Goal: Task Accomplishment & Management: Manage account settings

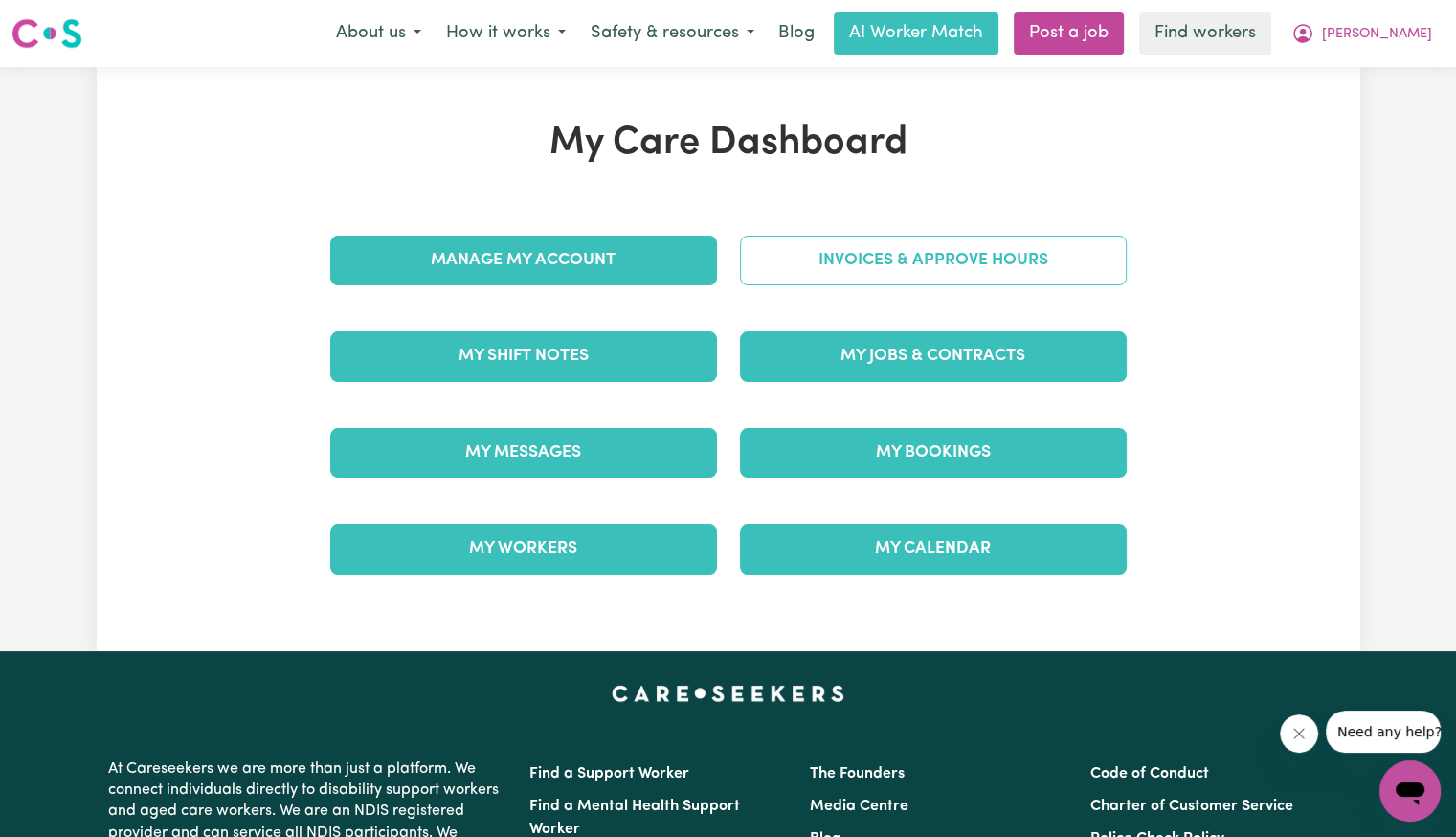
click at [902, 281] on link "Invoices & Approve Hours" at bounding box center [933, 260] width 386 height 50
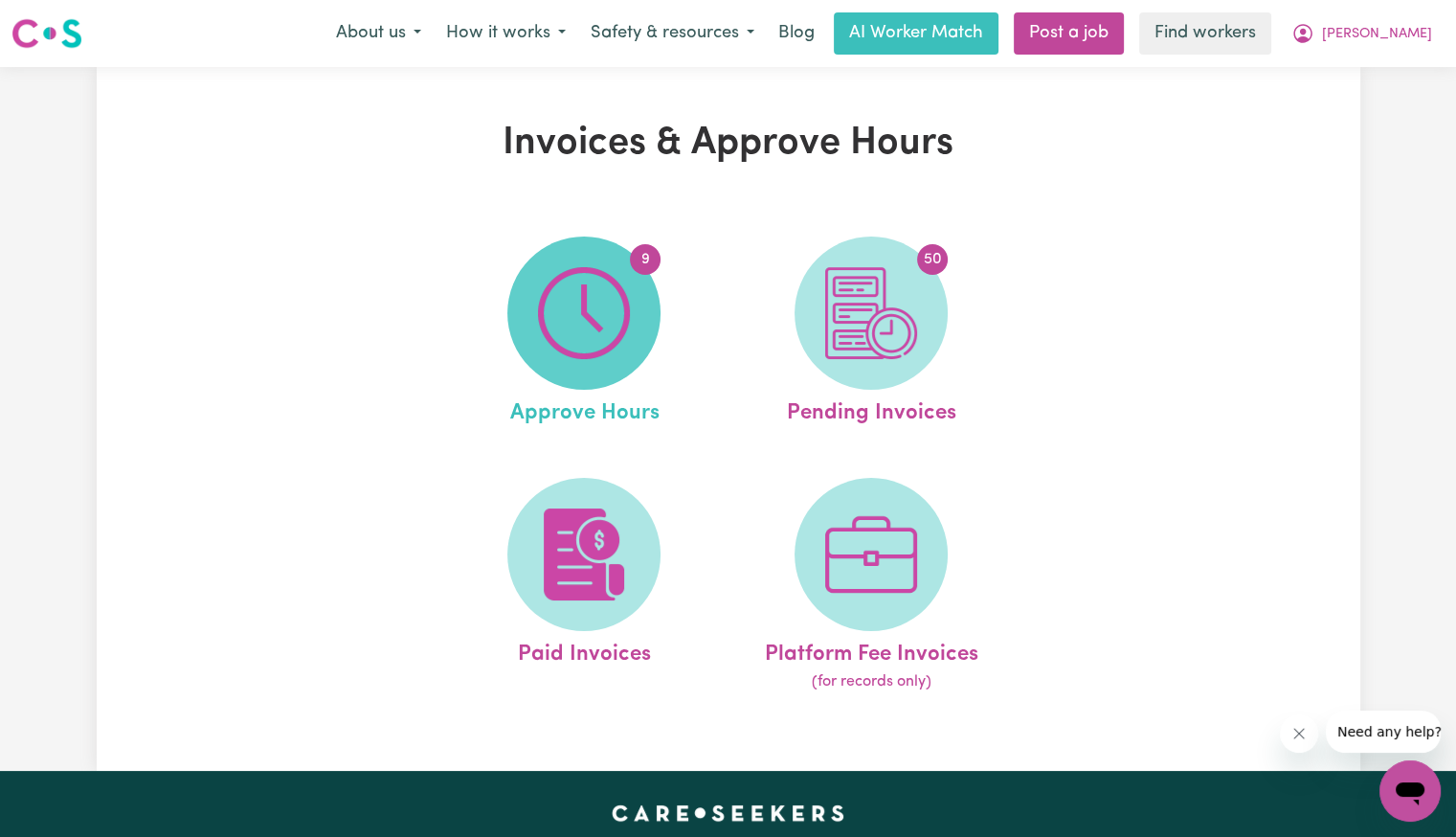
click at [635, 311] on span "9" at bounding box center [584, 314] width 153 height 153
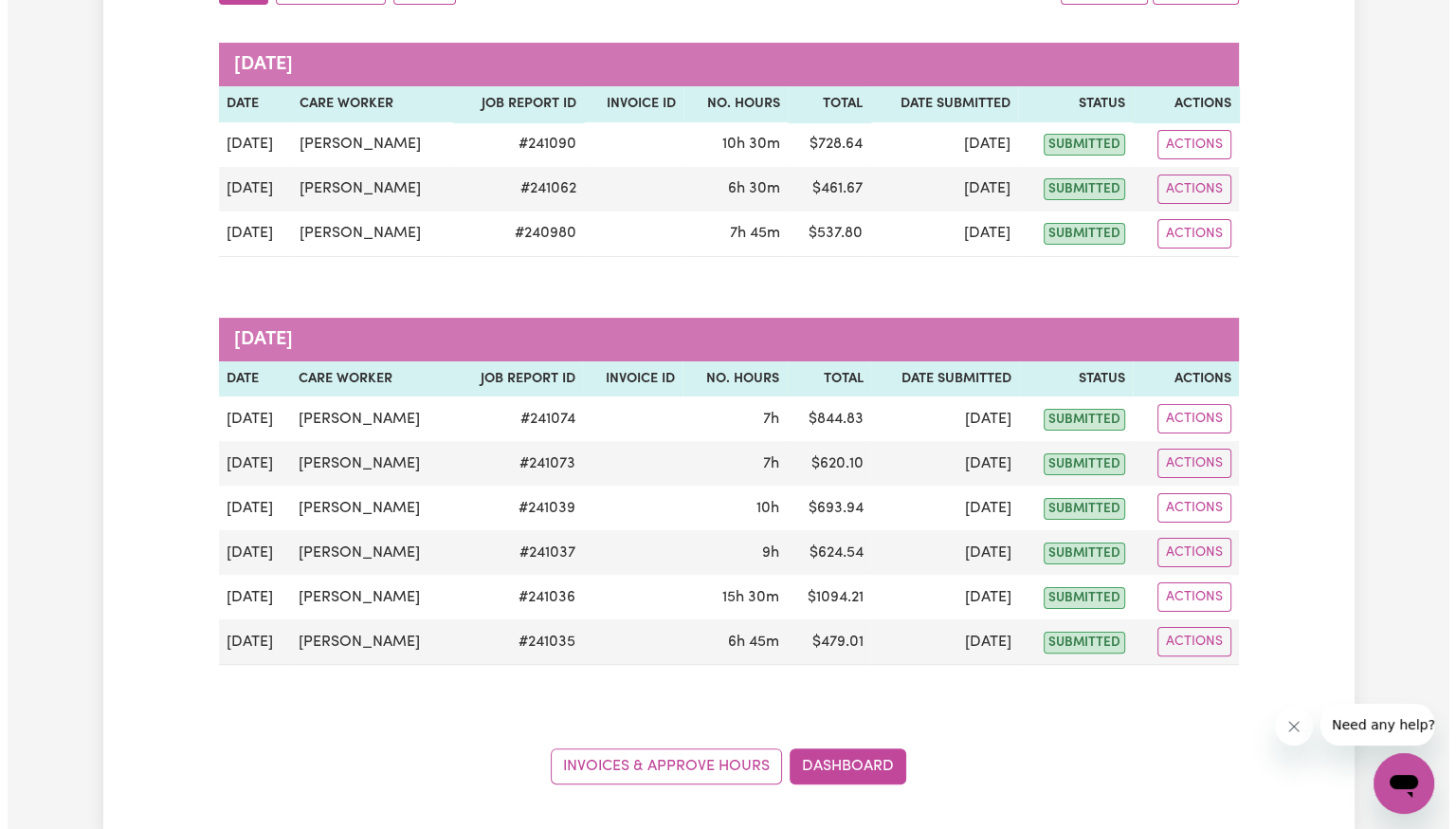
scroll to position [285, 0]
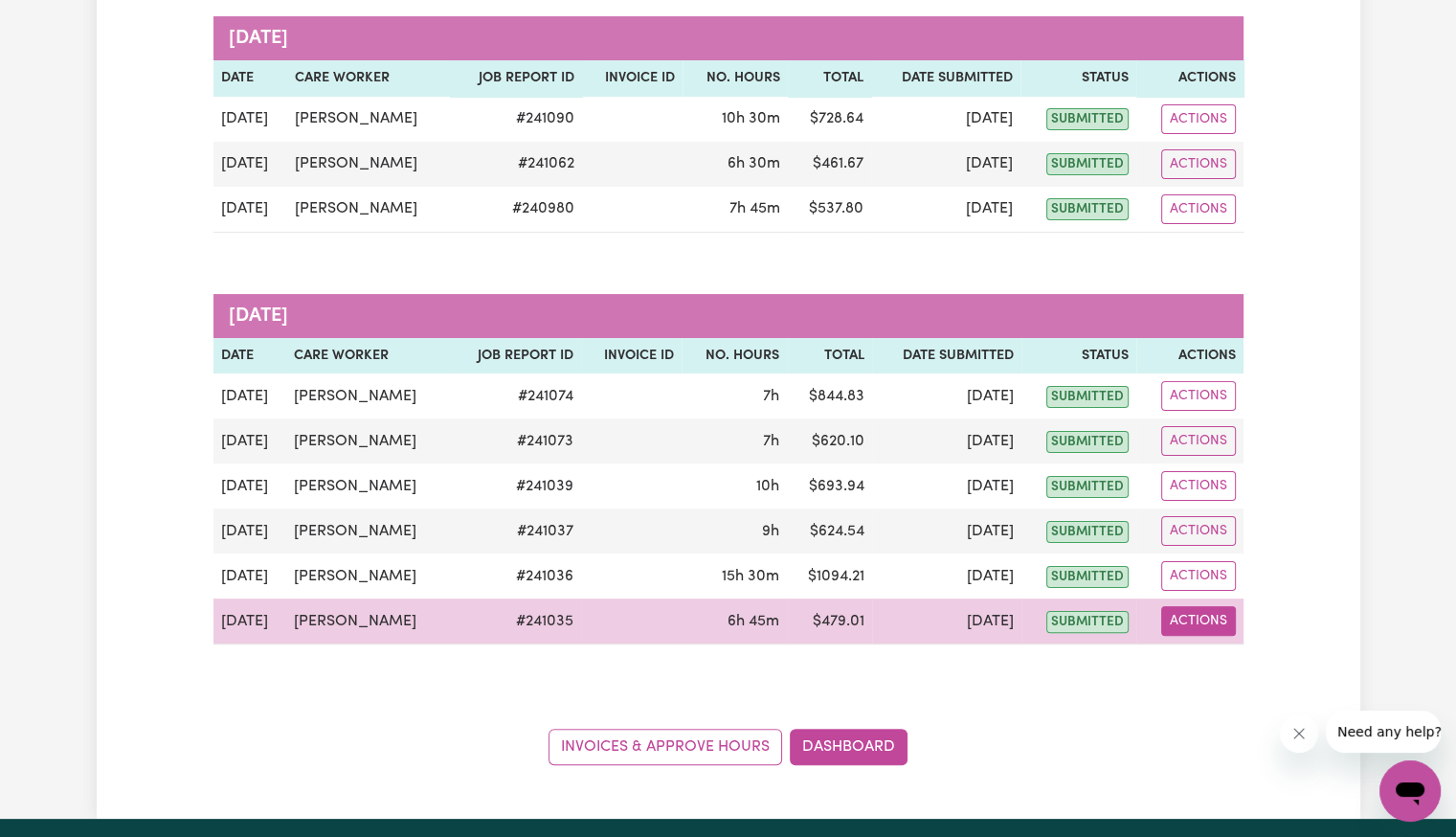
click at [1202, 628] on button "Actions" at bounding box center [1198, 620] width 75 height 30
click at [1209, 654] on link "View Job Report" at bounding box center [1242, 664] width 164 height 38
select select "pm"
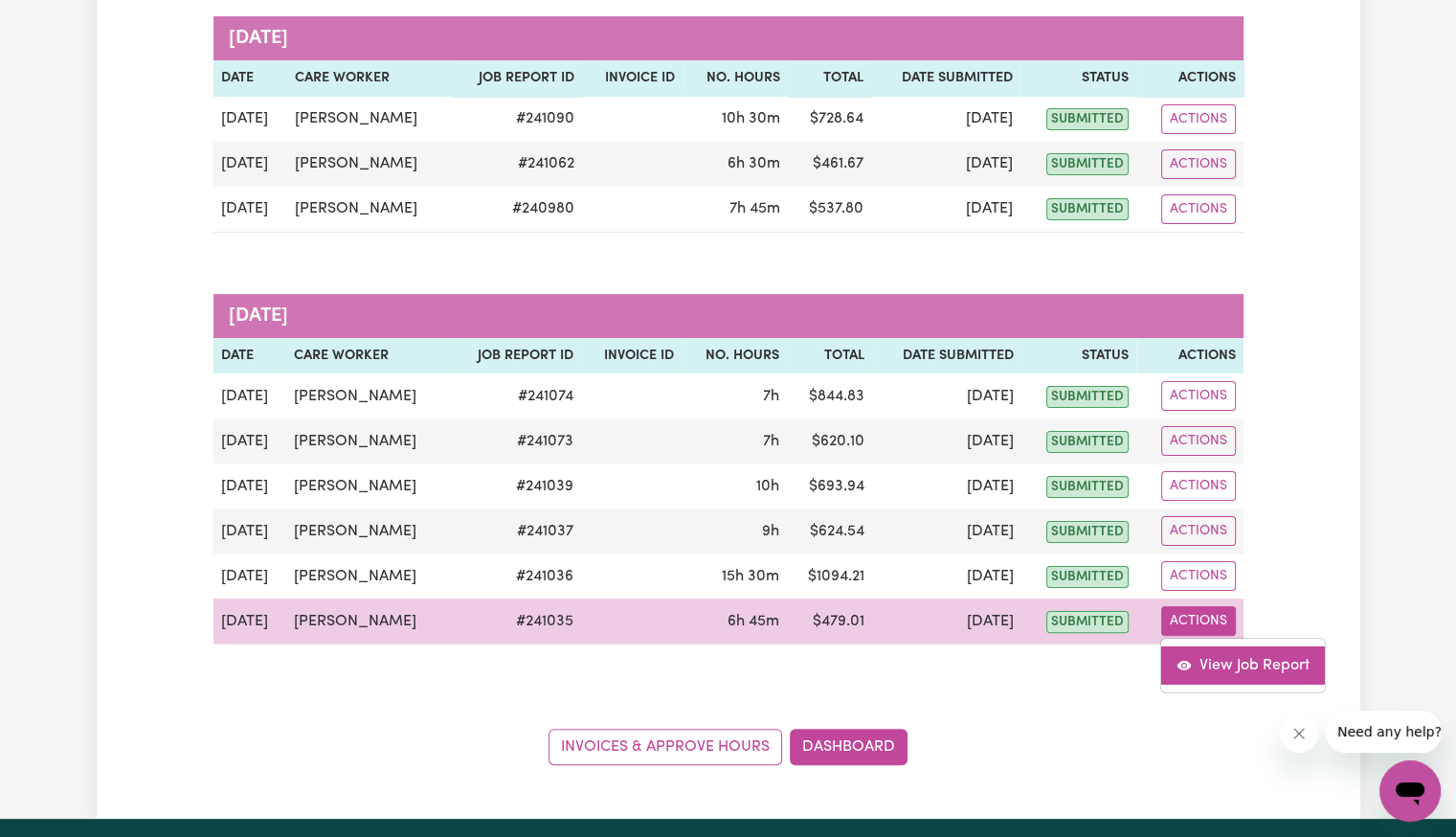
select select "pm"
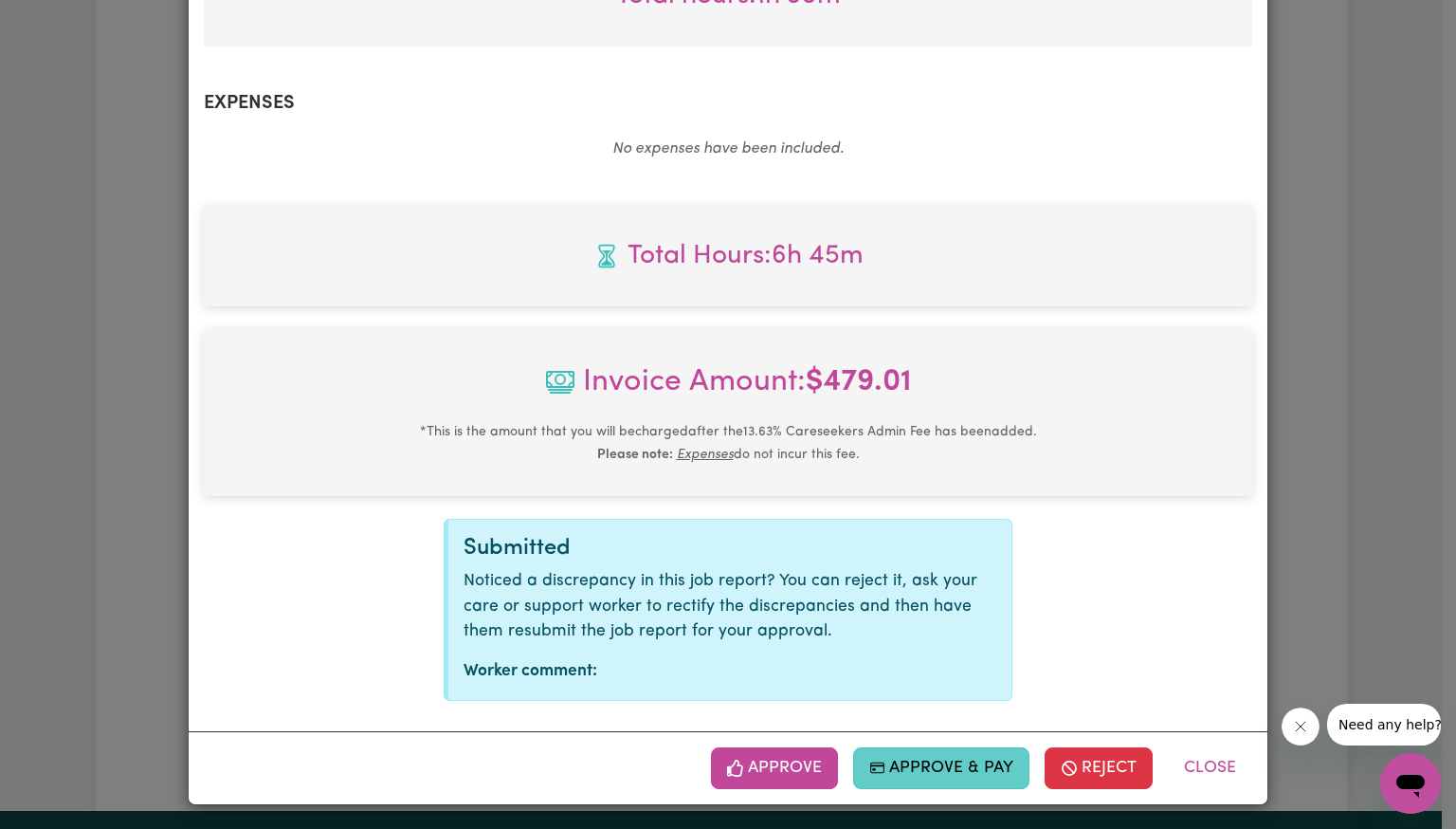
scroll to position [891, 0]
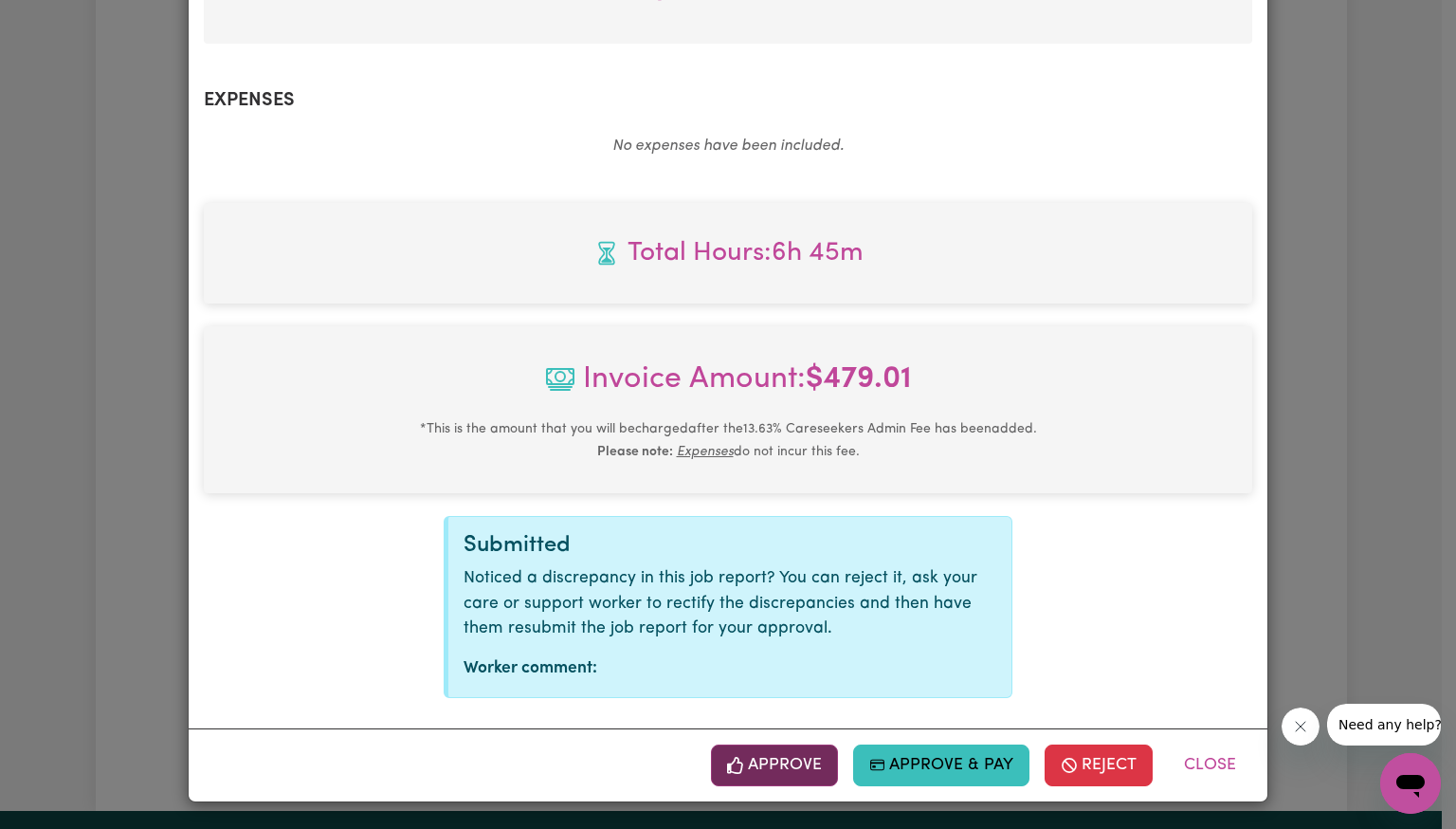
click at [766, 768] on button "Approve" at bounding box center [774, 765] width 127 height 41
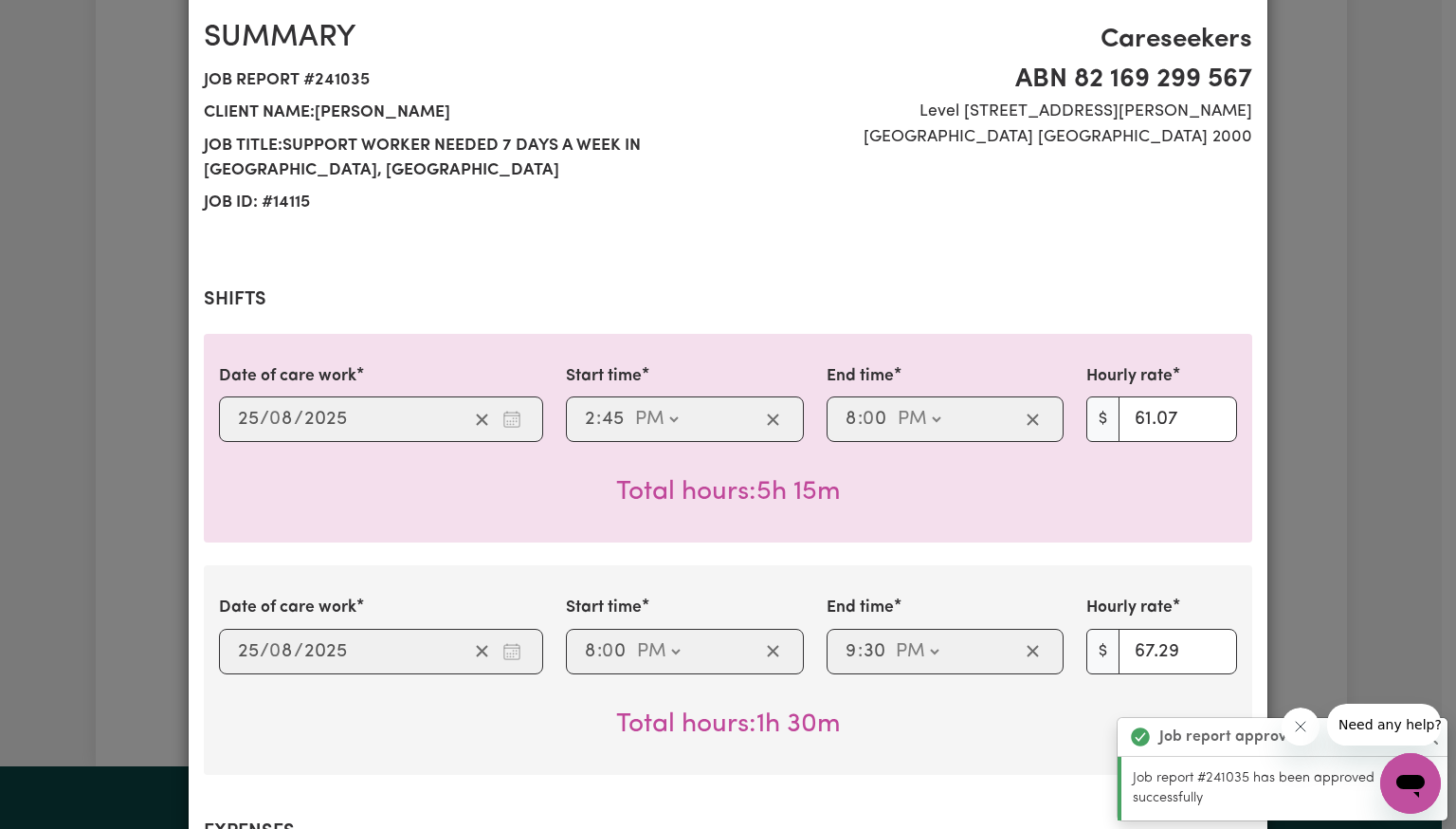
scroll to position [0, 0]
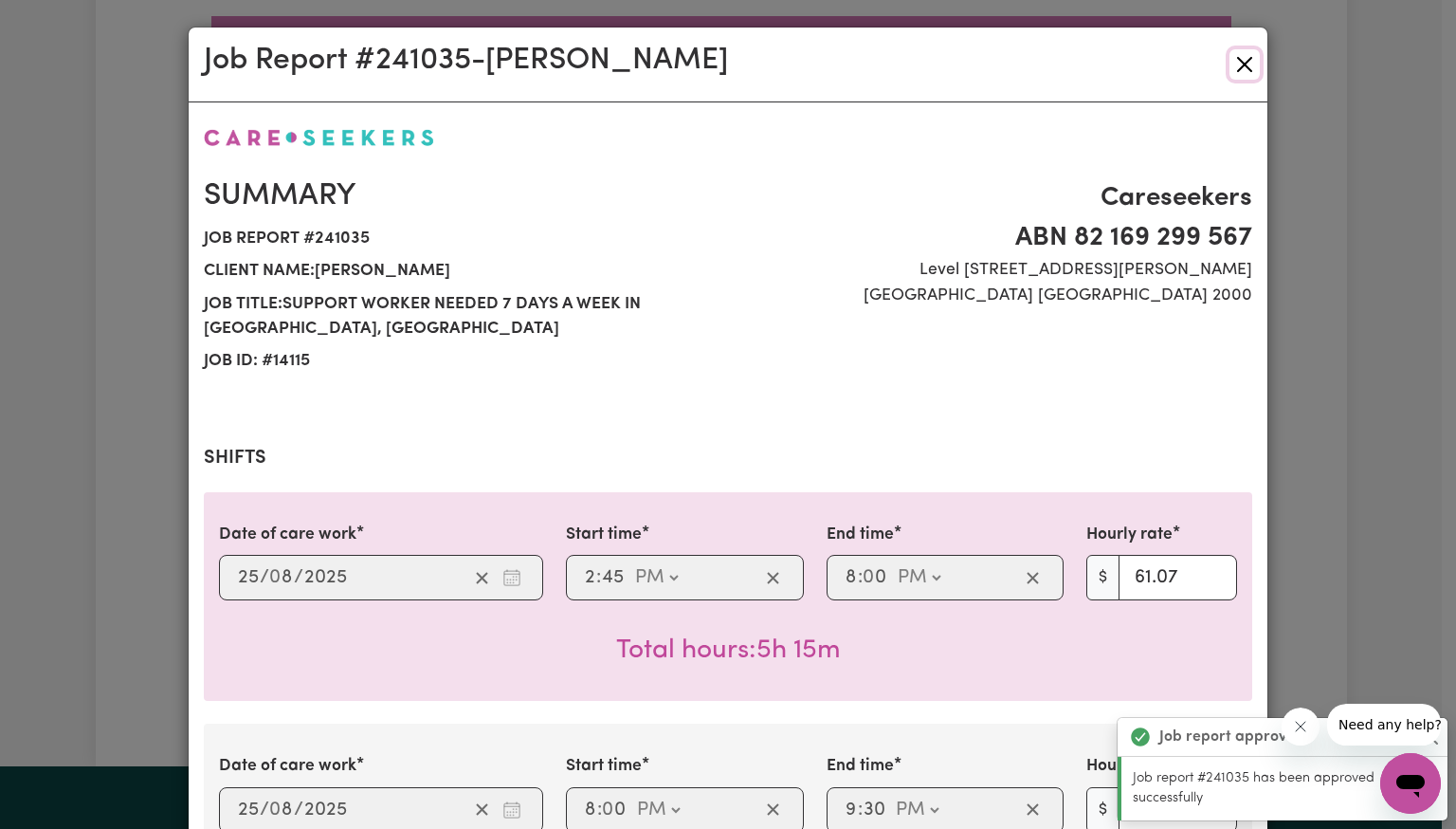
click at [1230, 73] on button "Close" at bounding box center [1245, 64] width 31 height 31
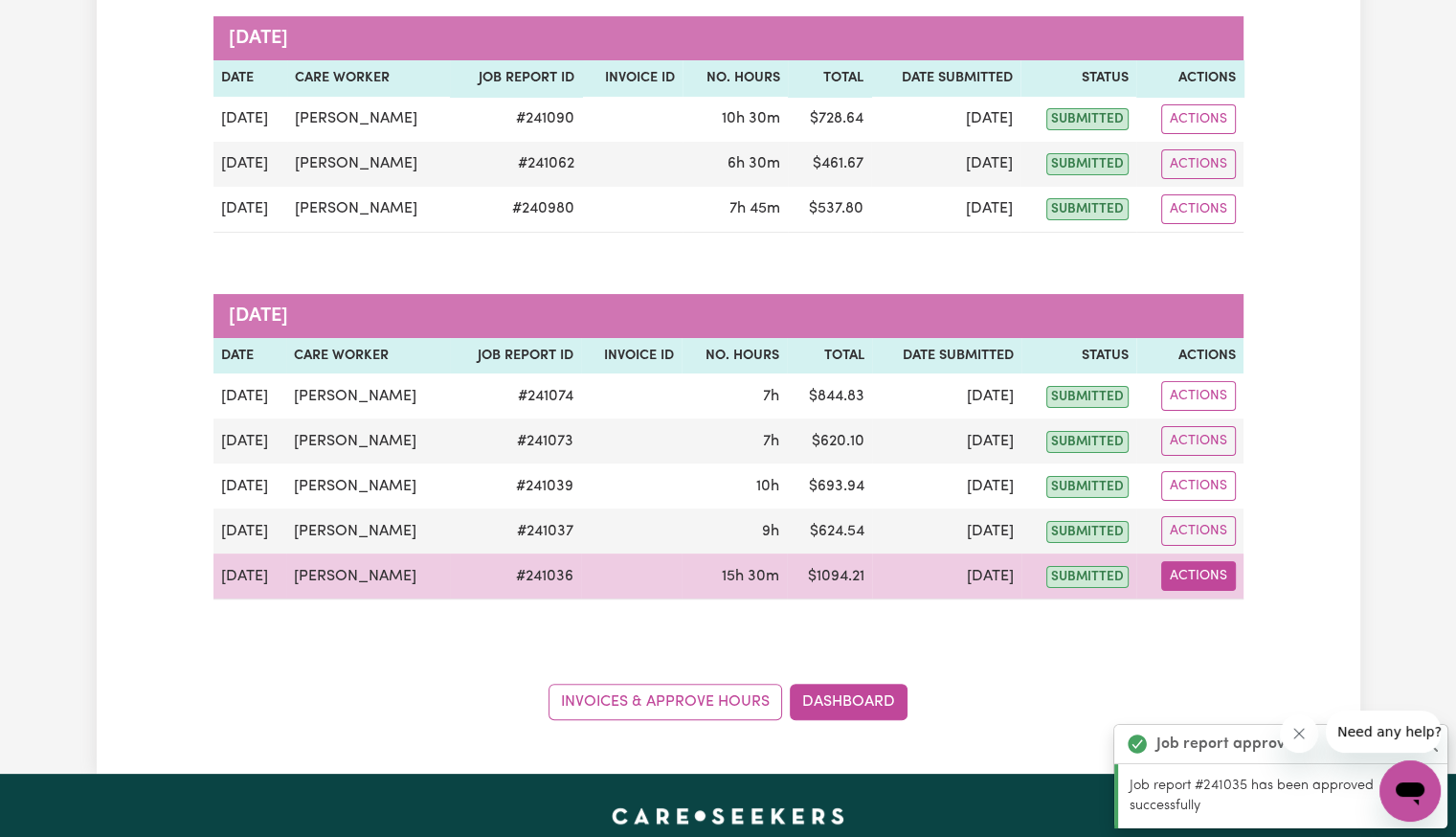
click at [1202, 573] on button "Actions" at bounding box center [1198, 576] width 75 height 30
click at [1213, 606] on link "View Job Report" at bounding box center [1242, 619] width 164 height 38
select select "pm"
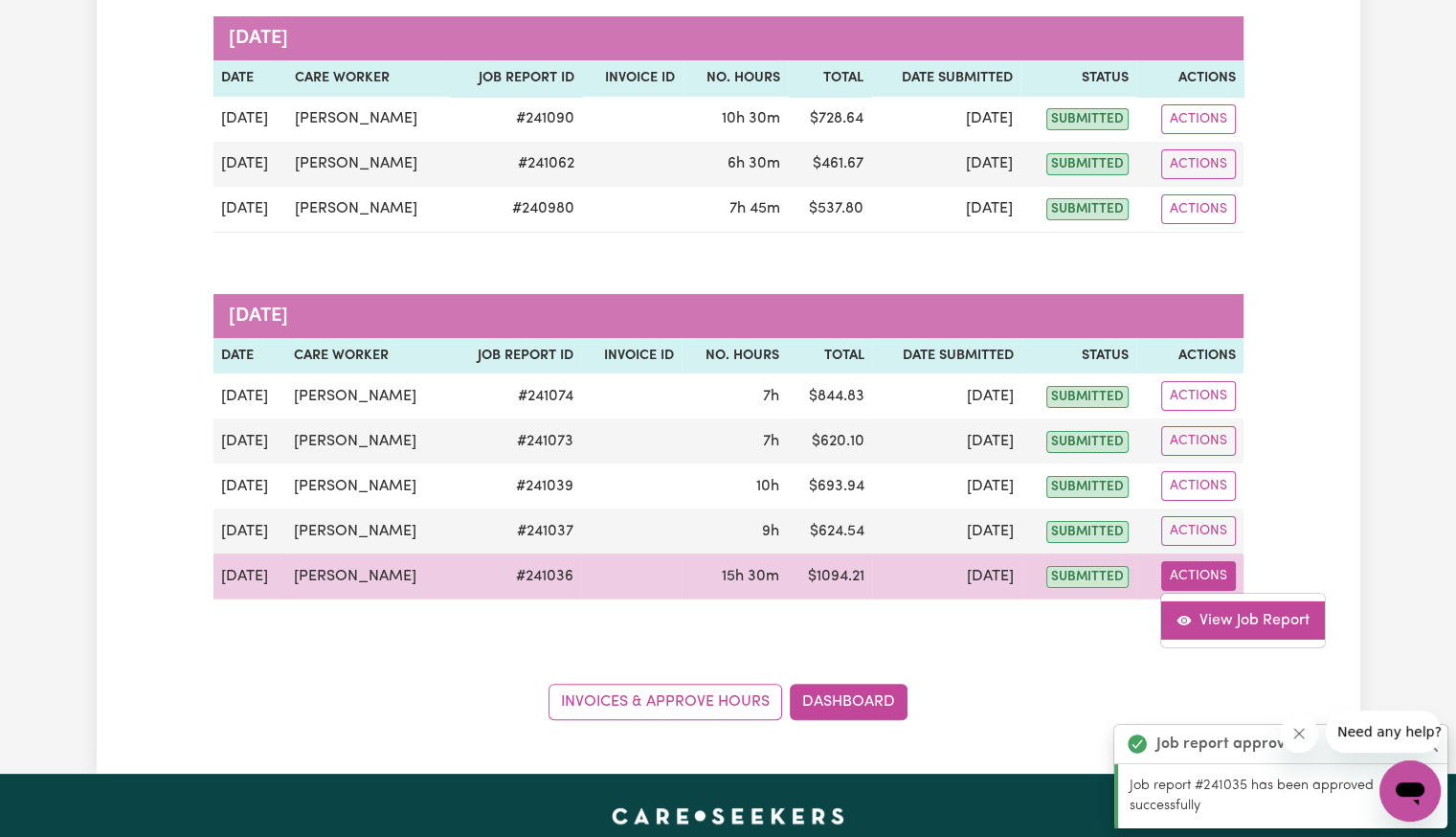
select select "pm"
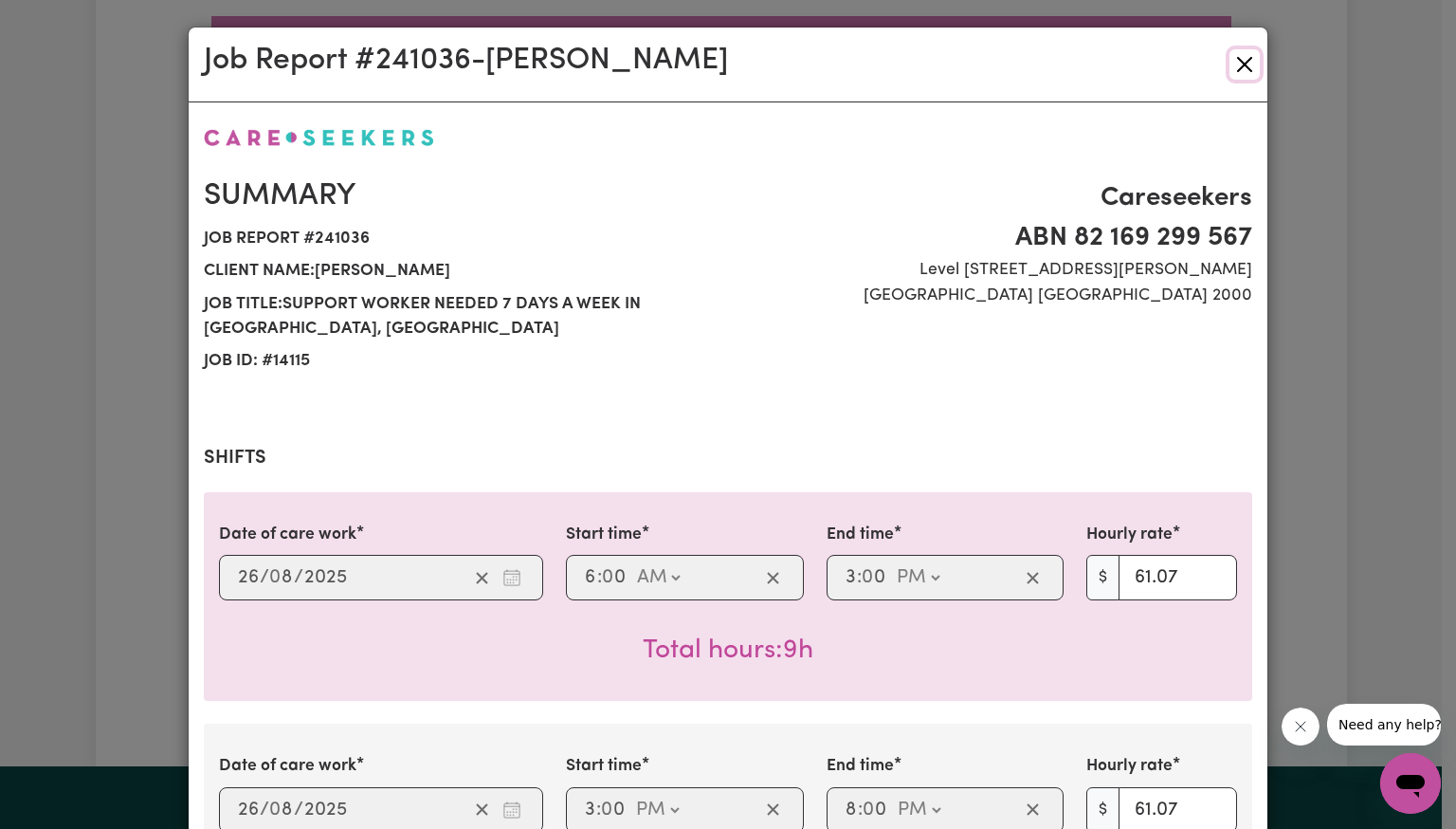
click at [1233, 69] on button "Close" at bounding box center [1245, 64] width 31 height 31
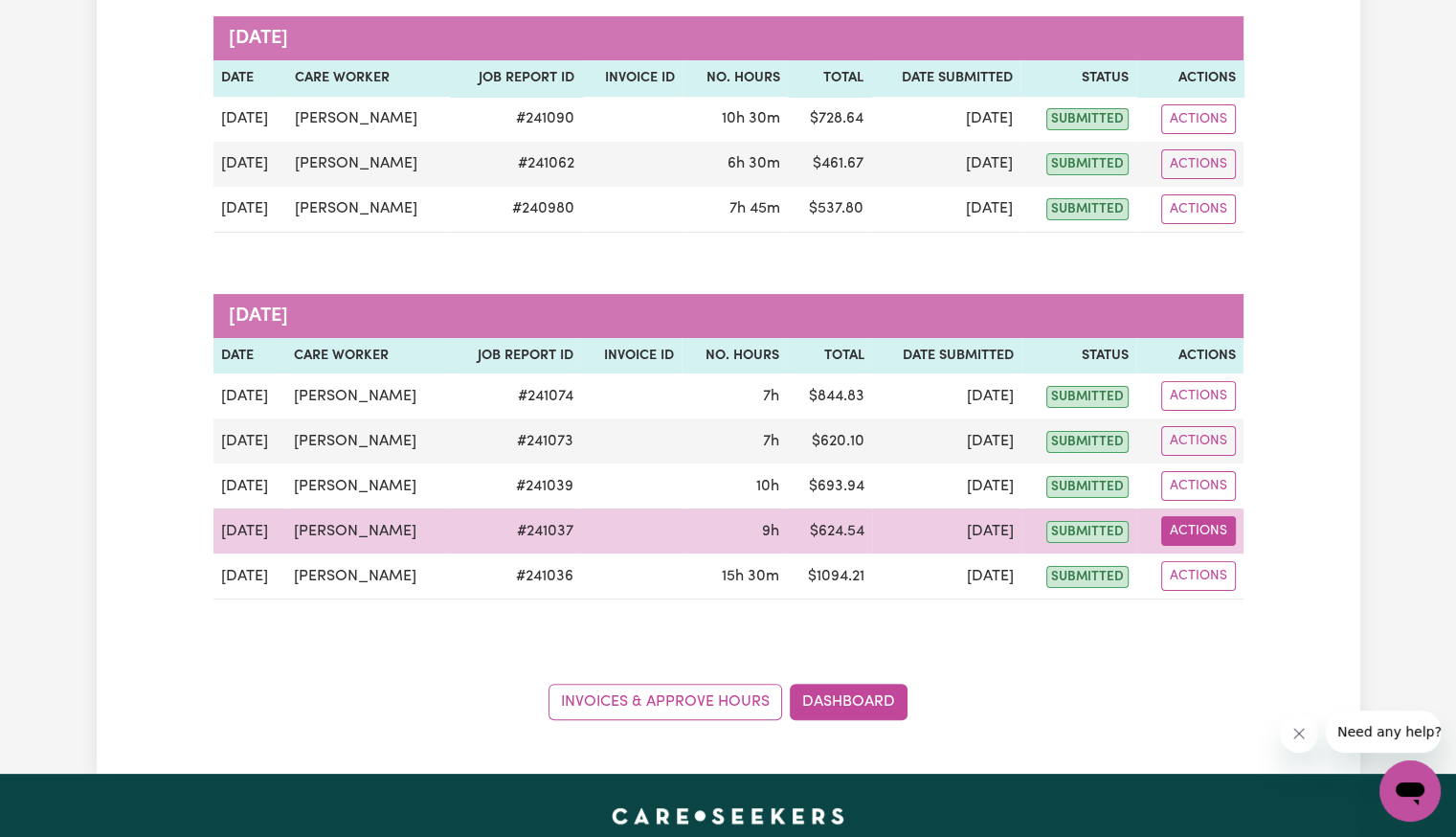
click at [1169, 524] on button "Actions" at bounding box center [1198, 530] width 75 height 30
click at [1208, 570] on link "View Job Report" at bounding box center [1242, 575] width 164 height 38
select select "pm"
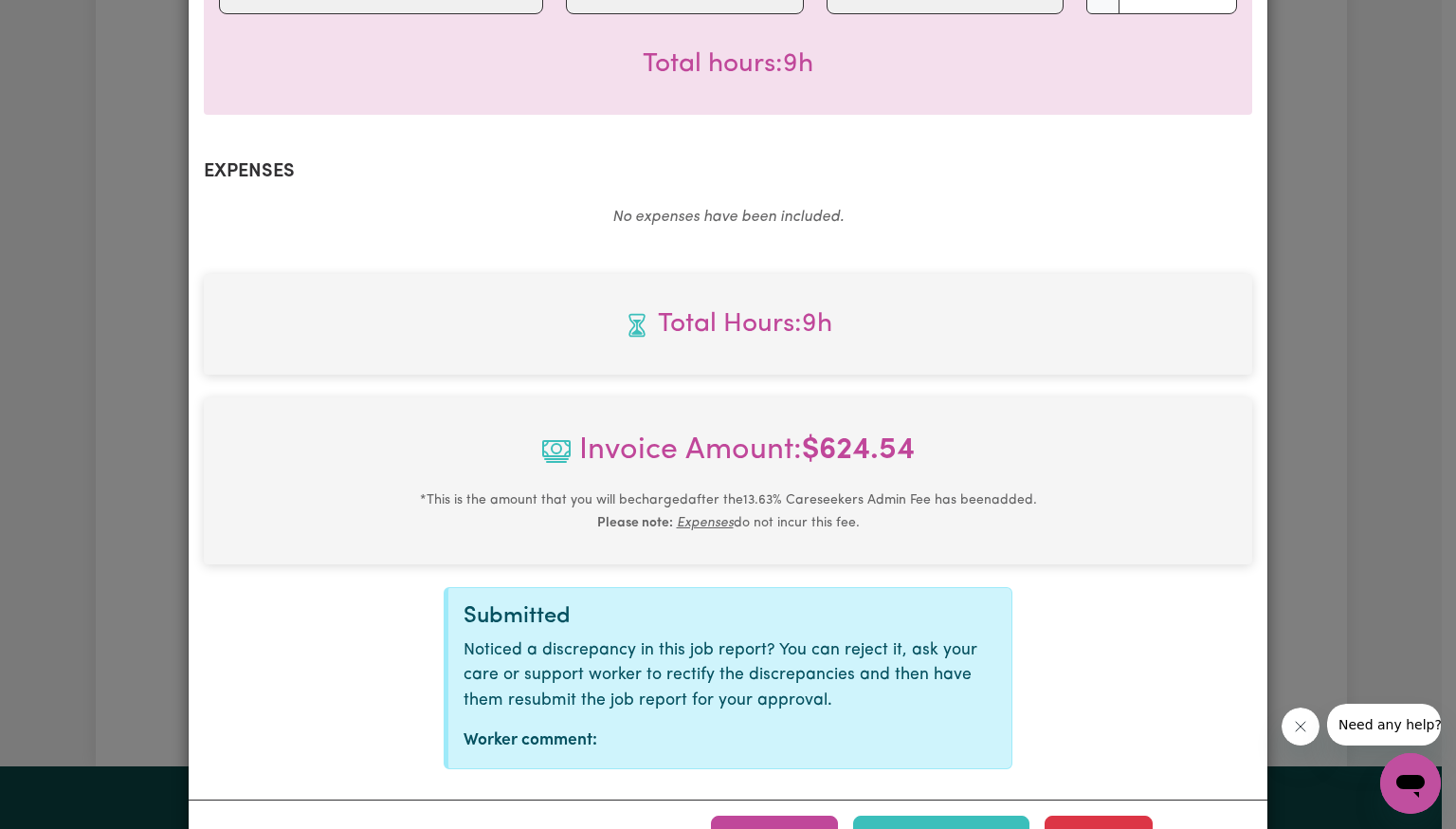
scroll to position [658, 0]
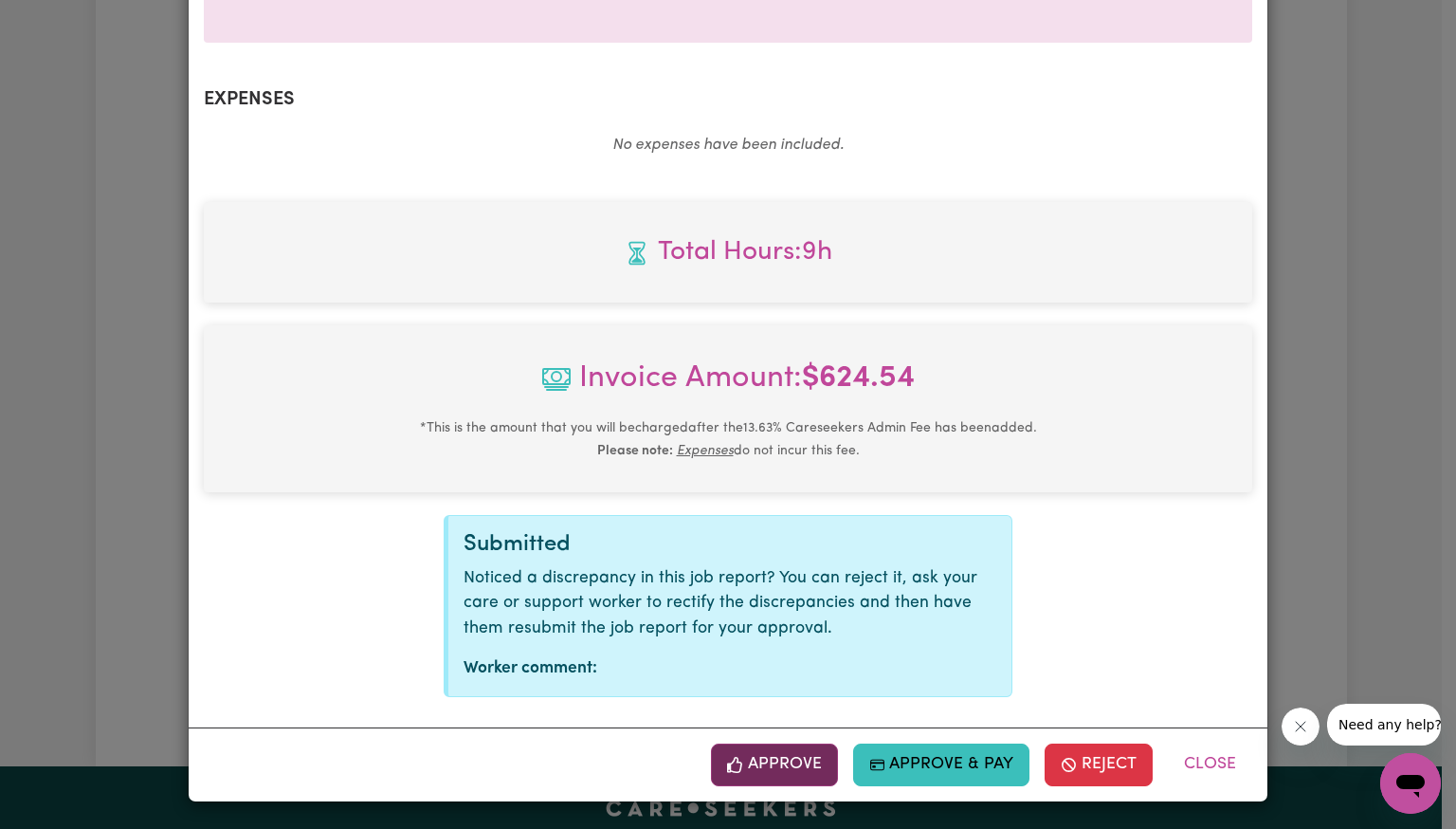
click at [781, 761] on button "Approve" at bounding box center [774, 764] width 127 height 41
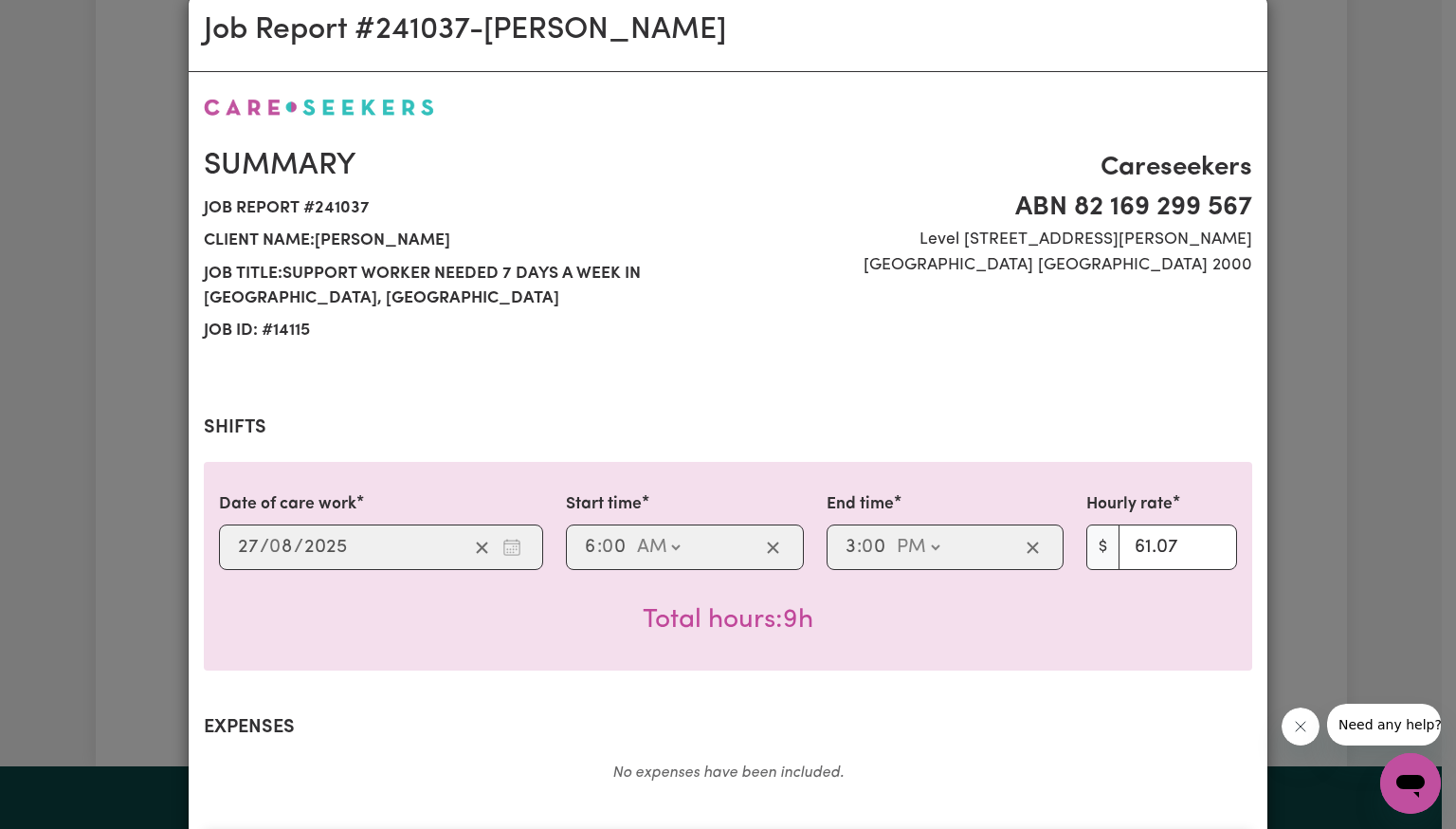
scroll to position [0, 0]
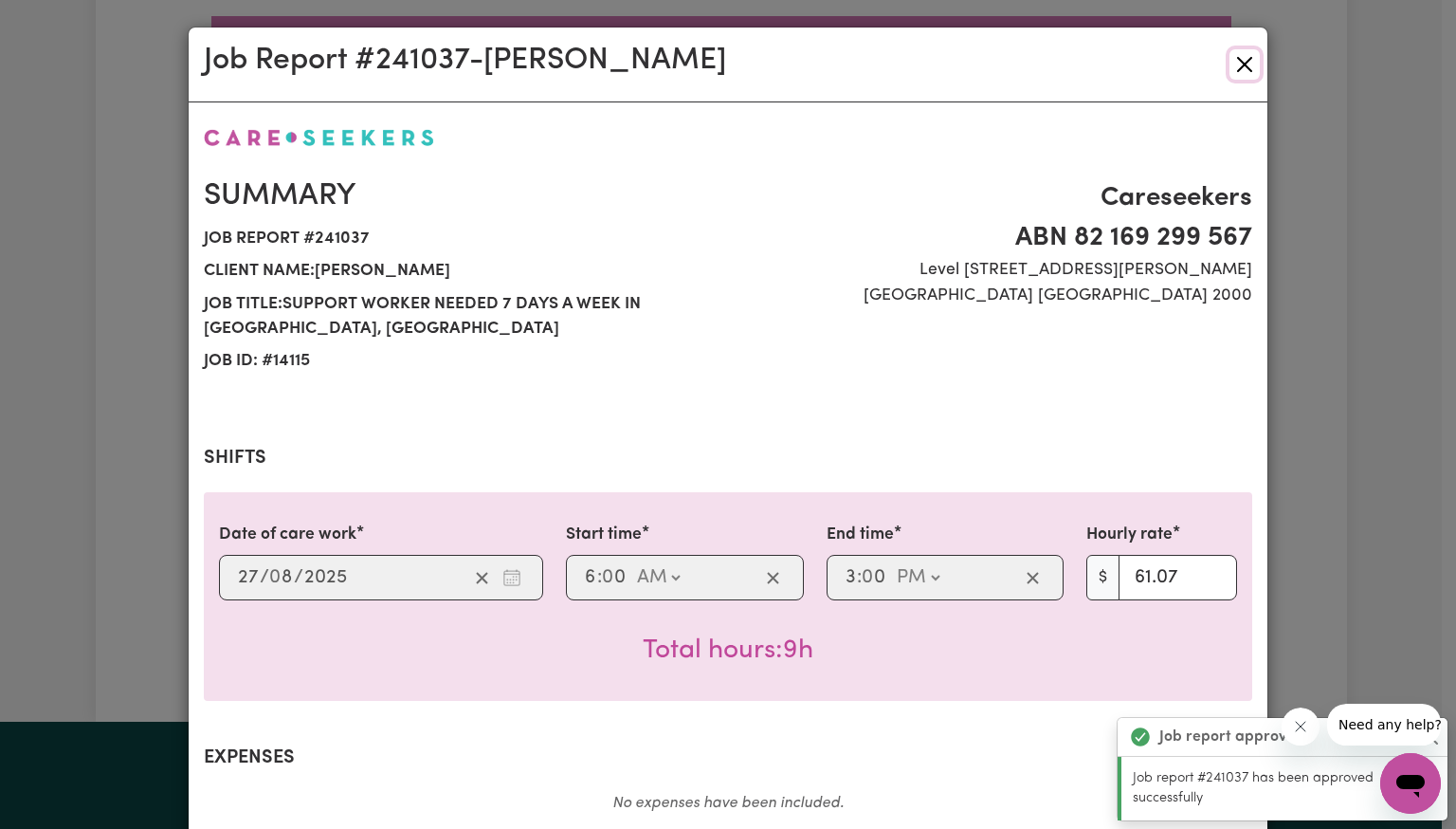
click at [1242, 65] on button "Close" at bounding box center [1245, 64] width 31 height 31
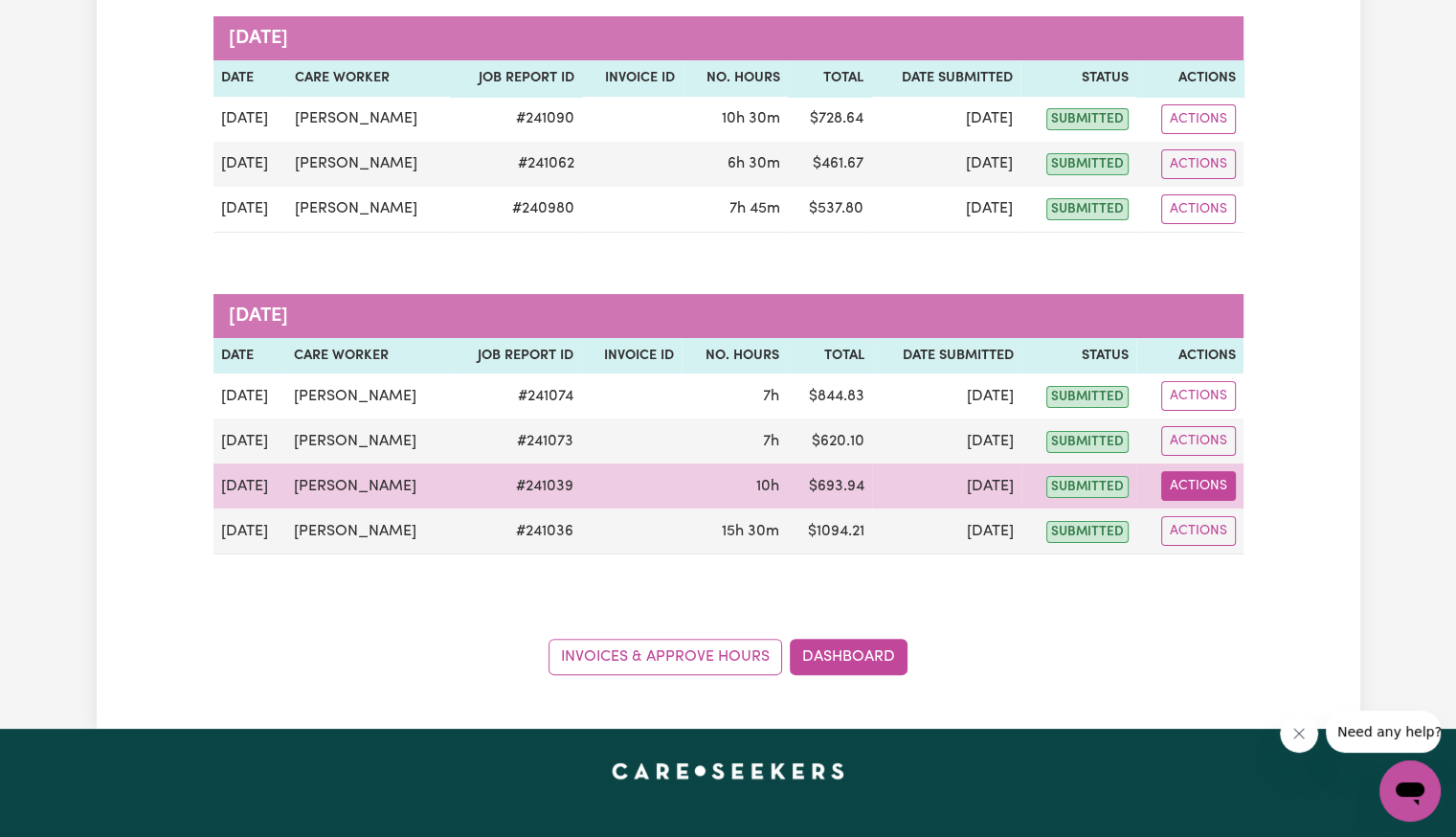
click at [1186, 483] on button "Actions" at bounding box center [1198, 485] width 75 height 30
click at [1191, 529] on icon "View job report 241039" at bounding box center [1184, 530] width 16 height 16
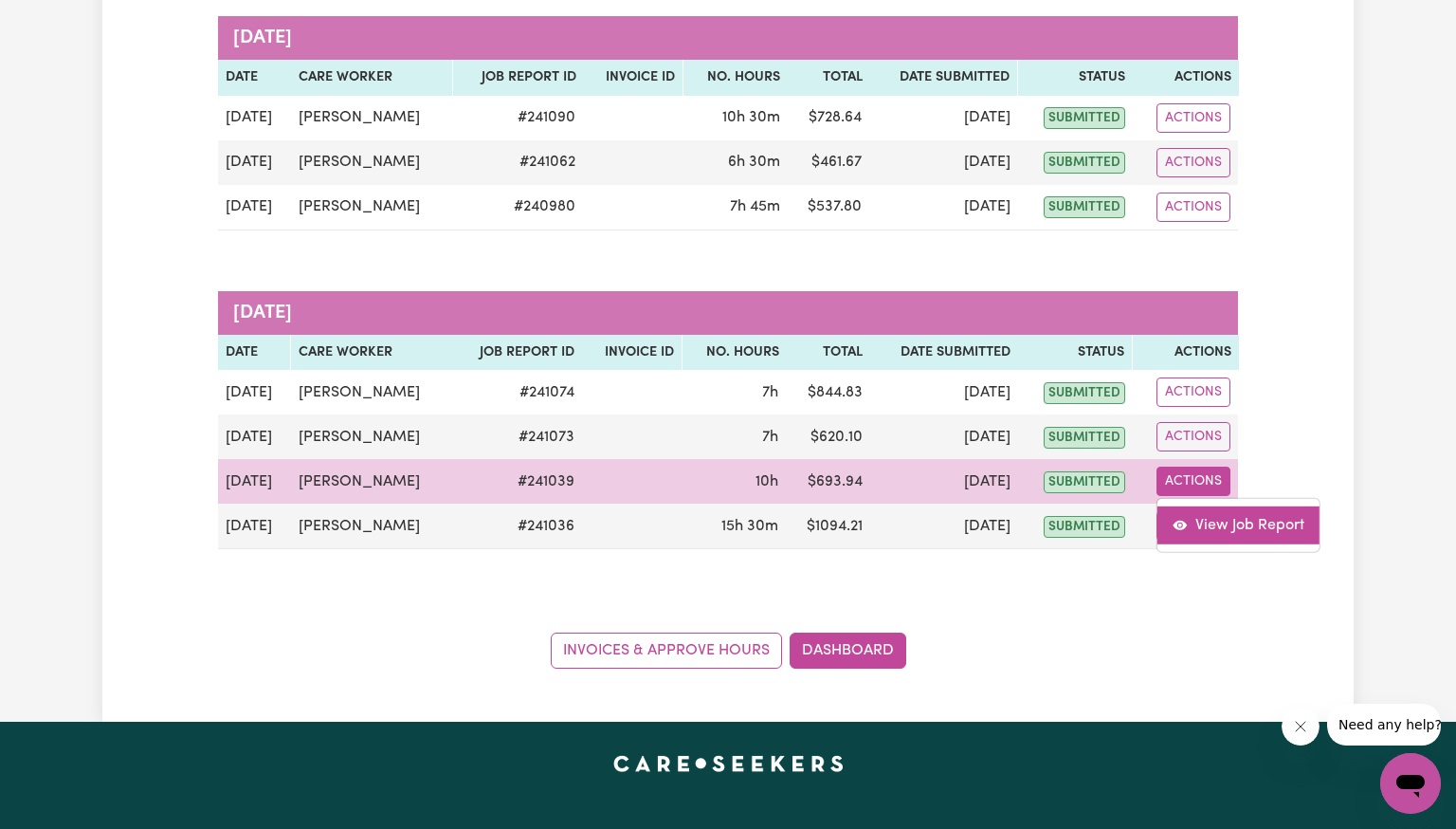
select select "pm"
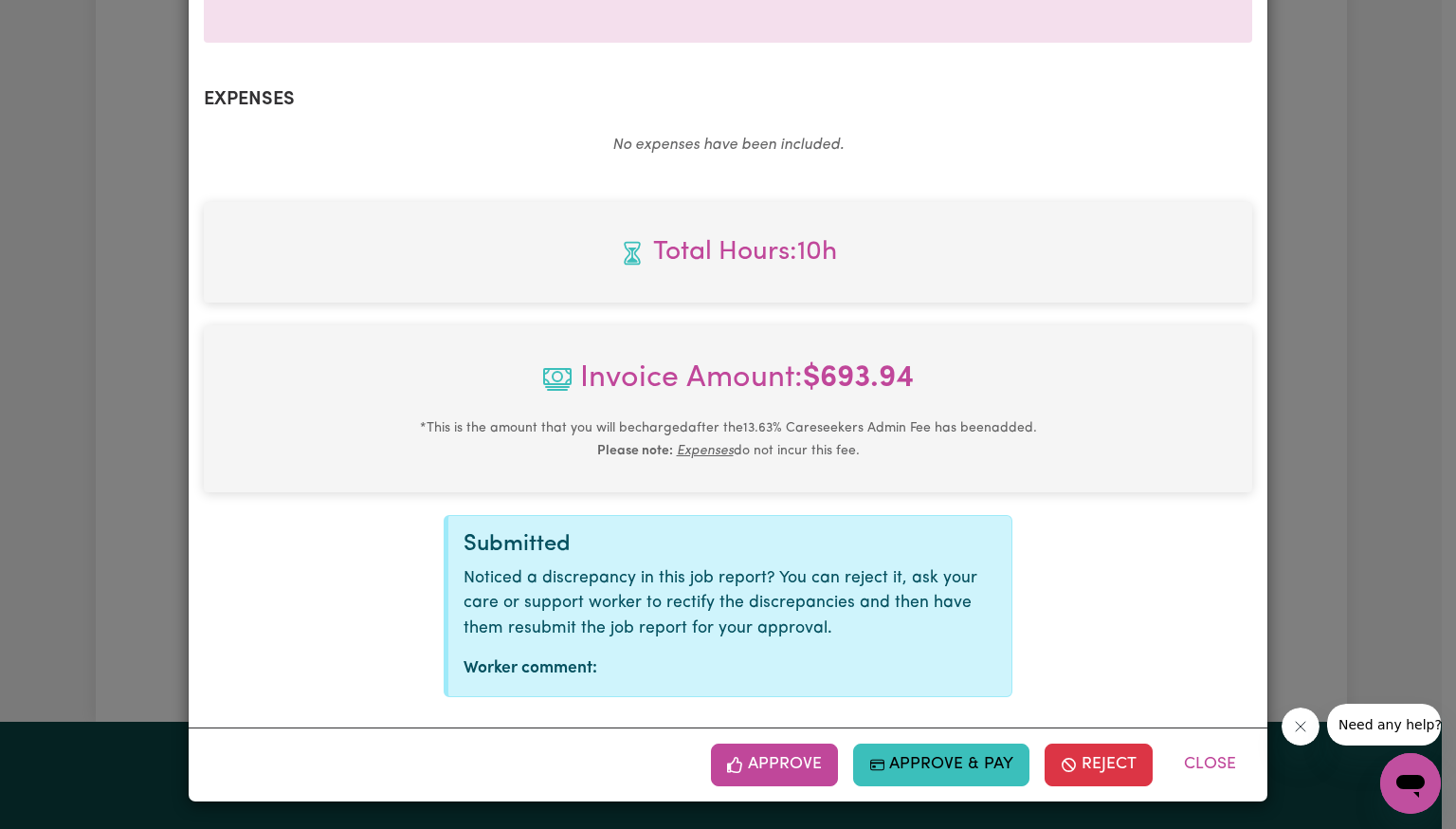
click at [809, 759] on button "Approve" at bounding box center [774, 764] width 127 height 41
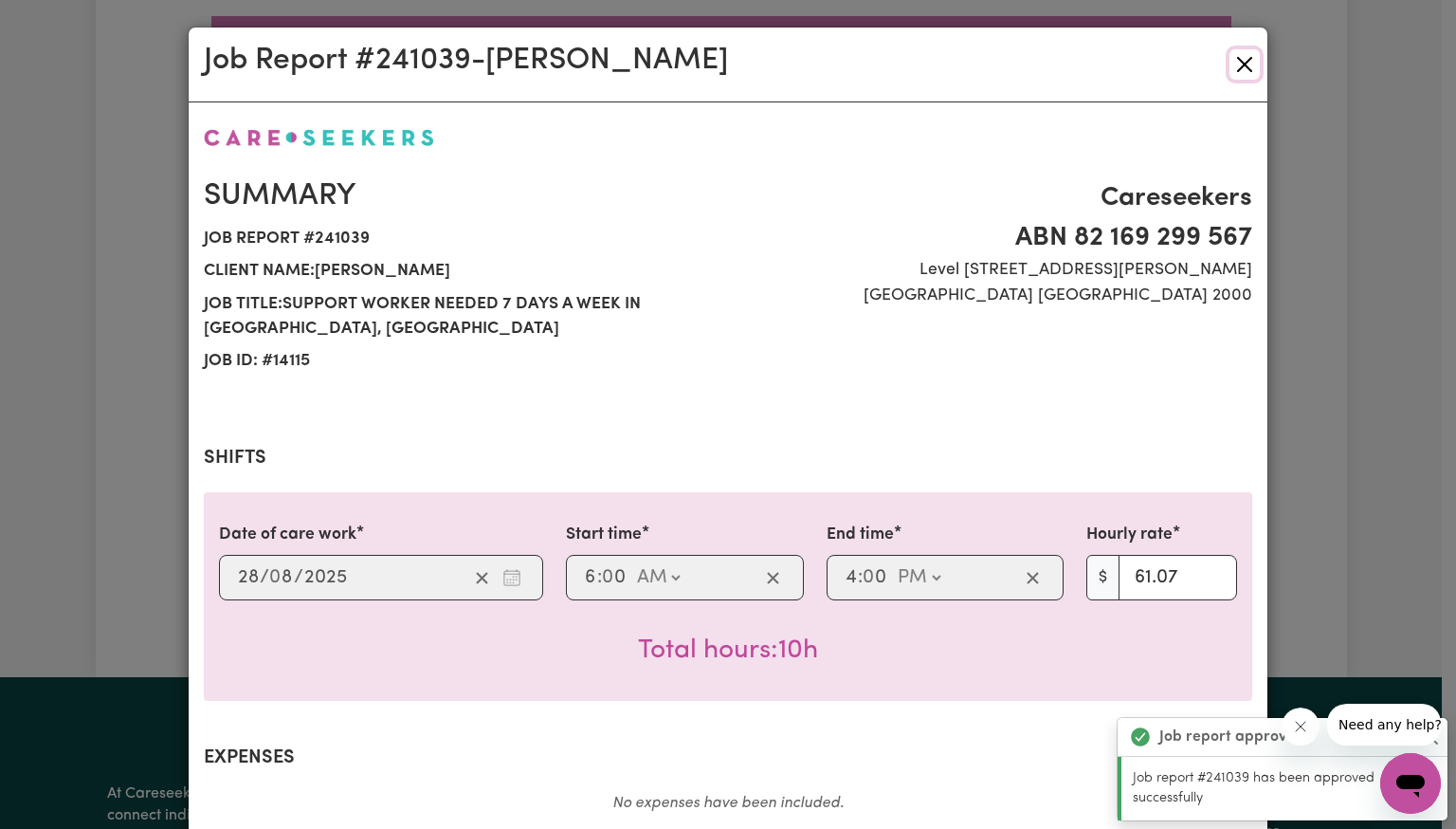
click at [1242, 63] on button "Close" at bounding box center [1245, 64] width 31 height 31
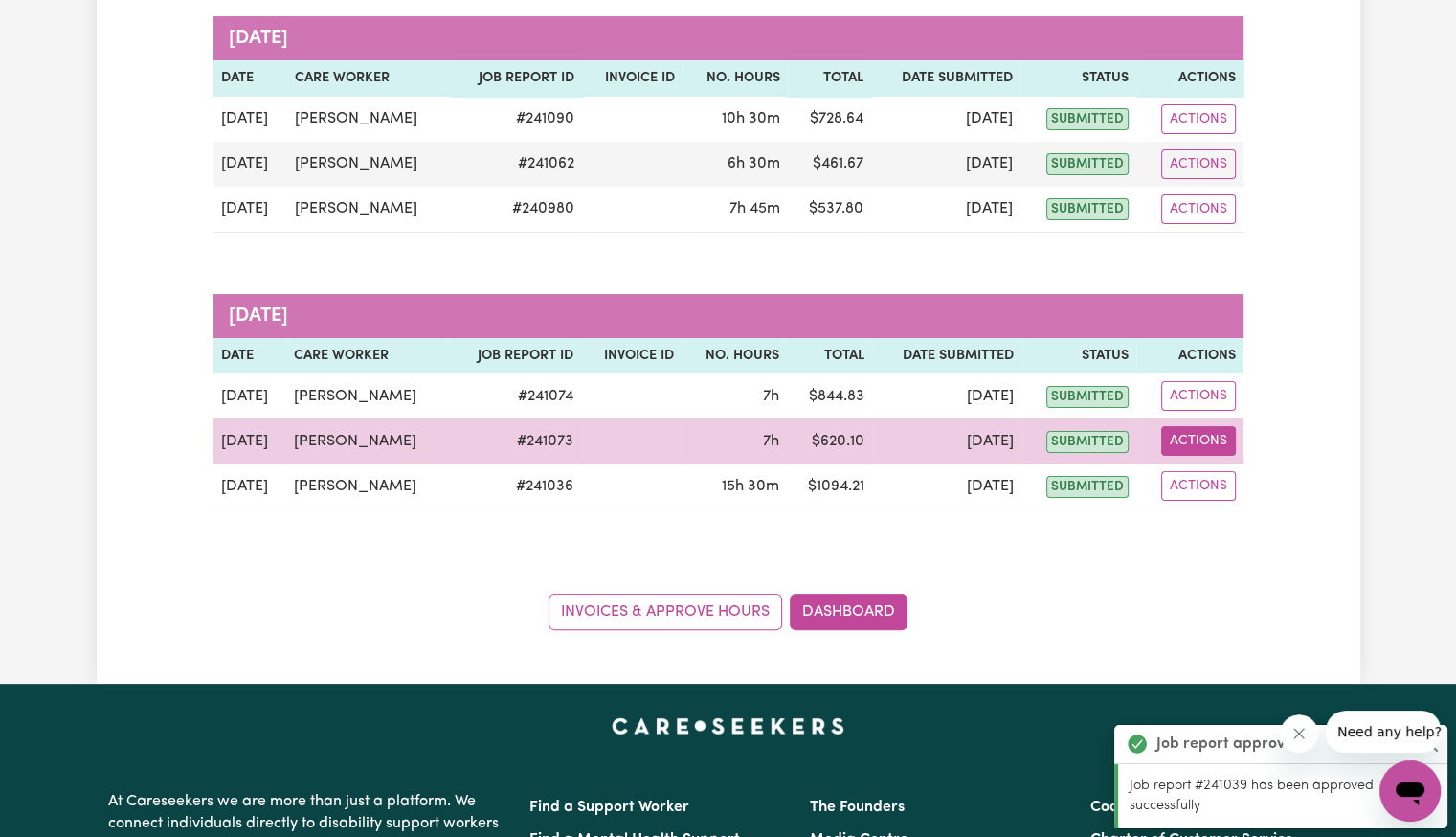
click at [1211, 445] on button "Actions" at bounding box center [1198, 441] width 75 height 30
click at [1223, 490] on link "View Job Report" at bounding box center [1242, 485] width 164 height 38
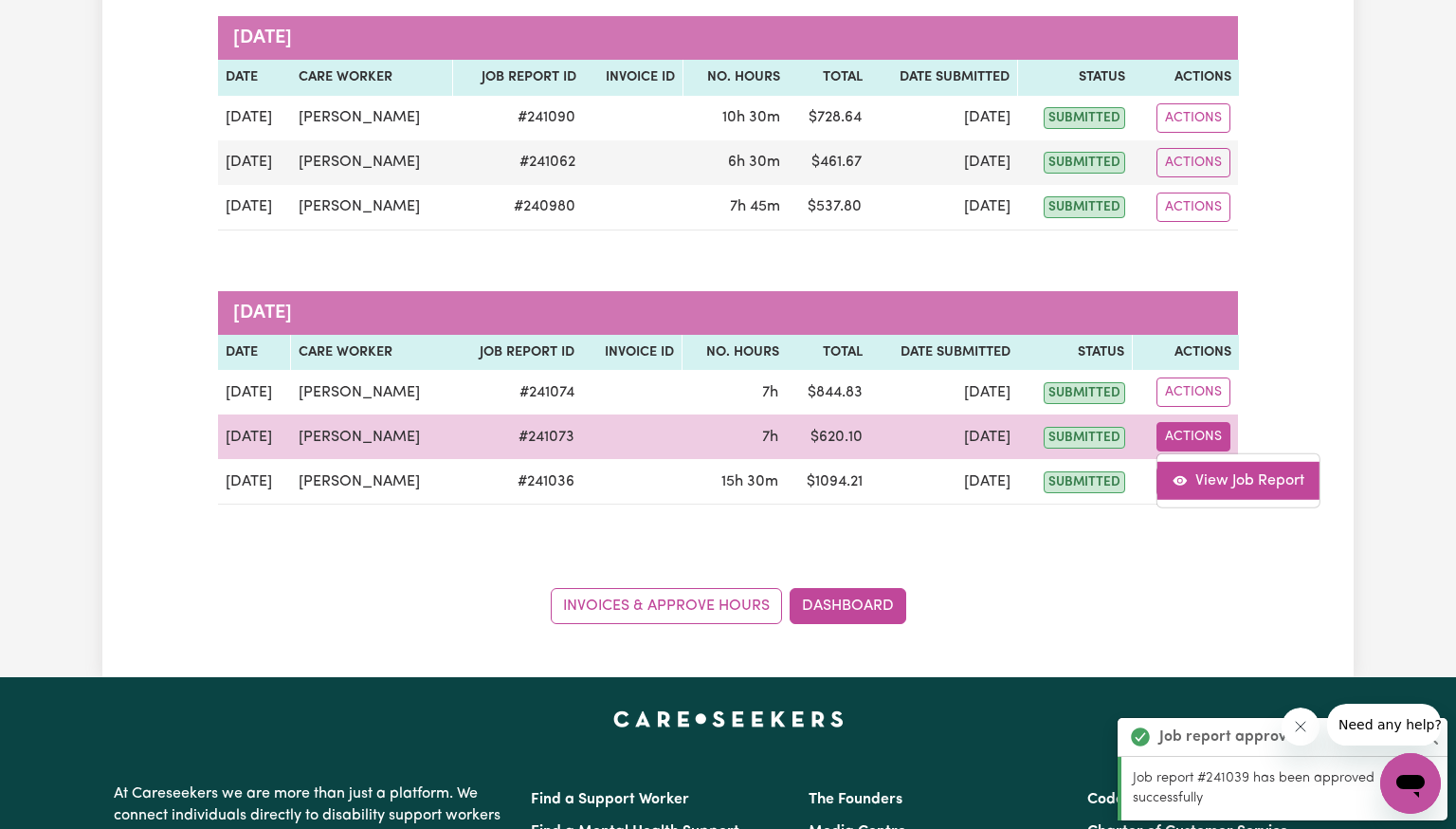
select select "pm"
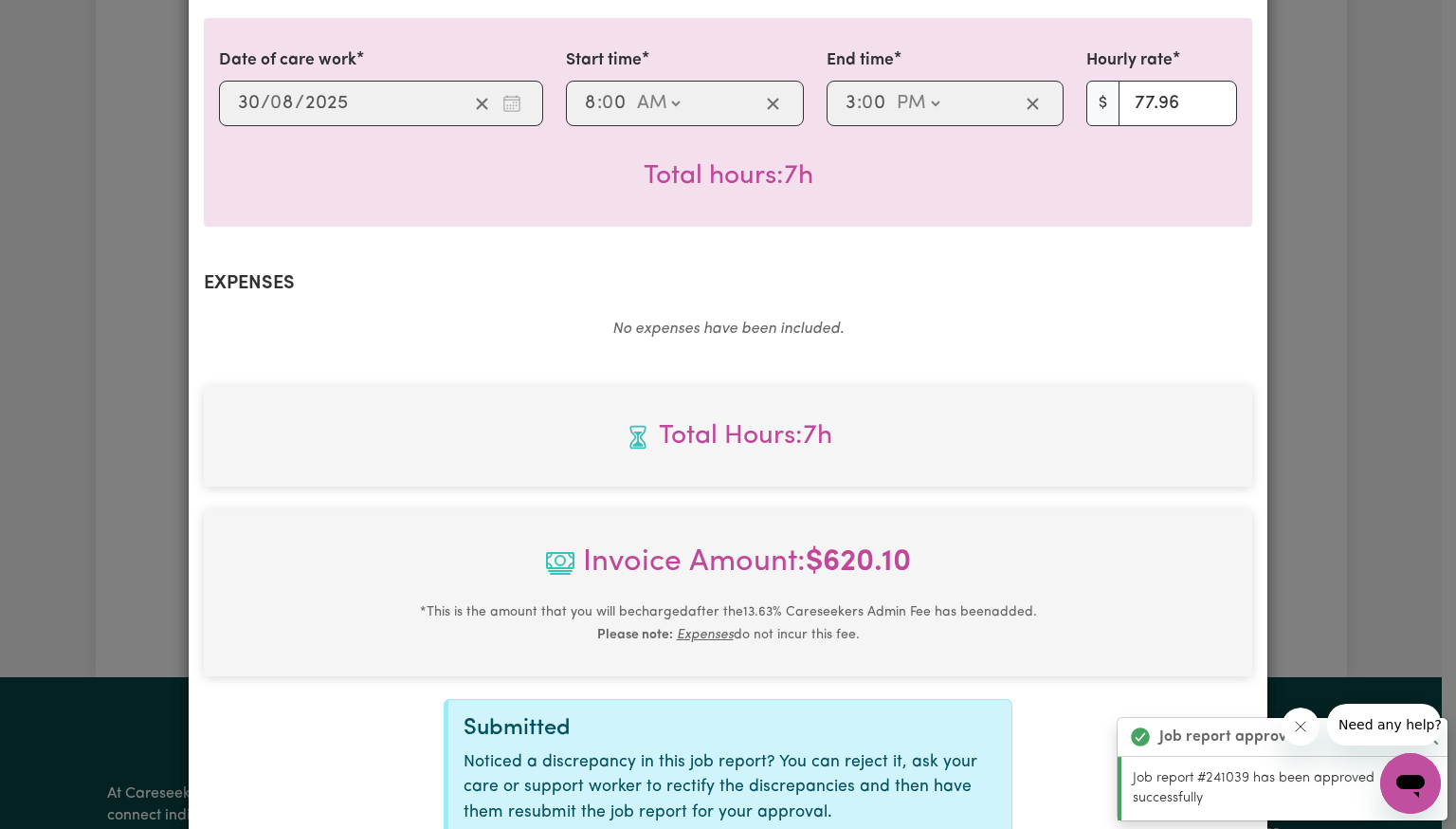
scroll to position [658, 0]
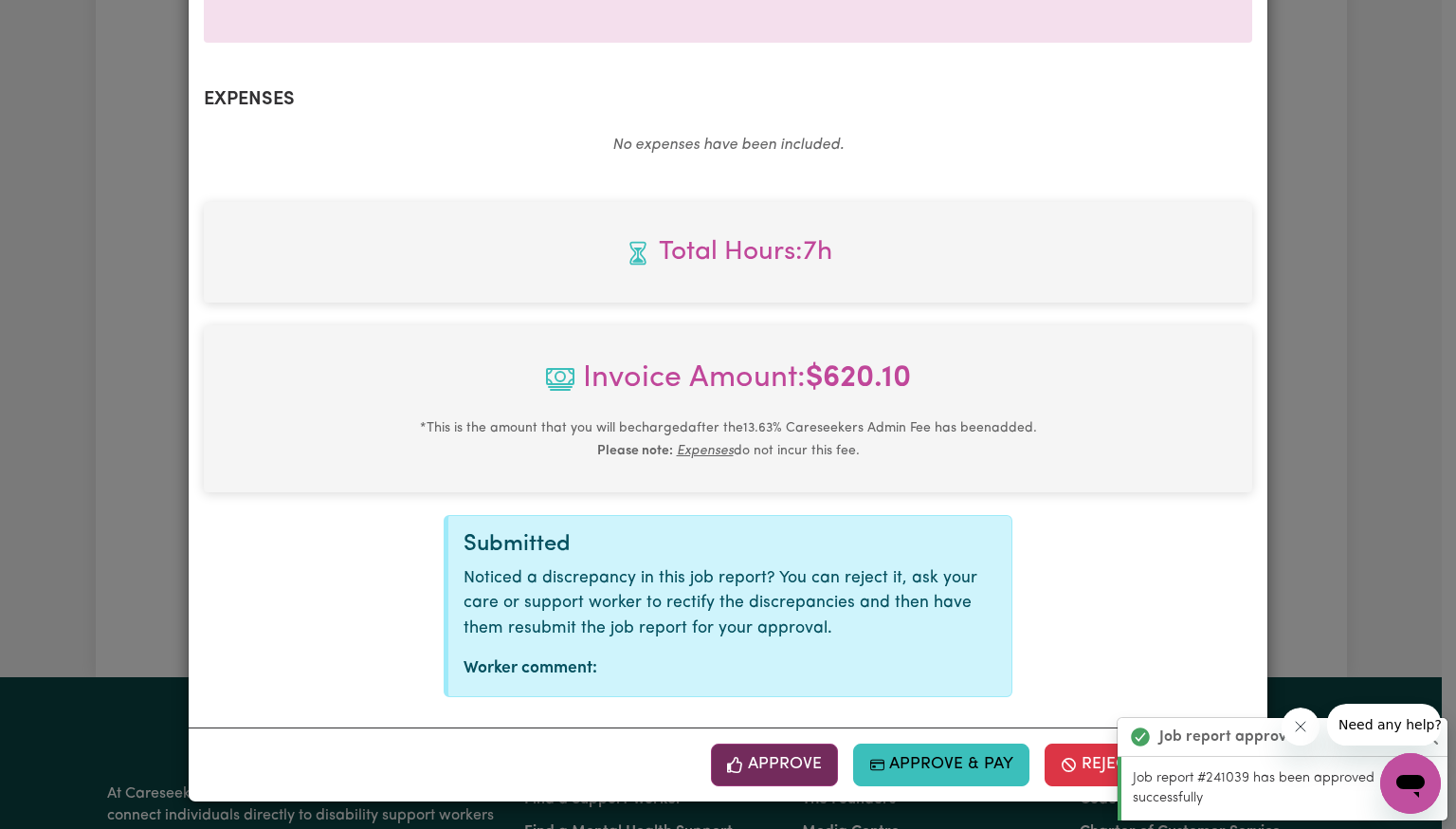
click at [740, 762] on icon "button" at bounding box center [736, 766] width 17 height 17
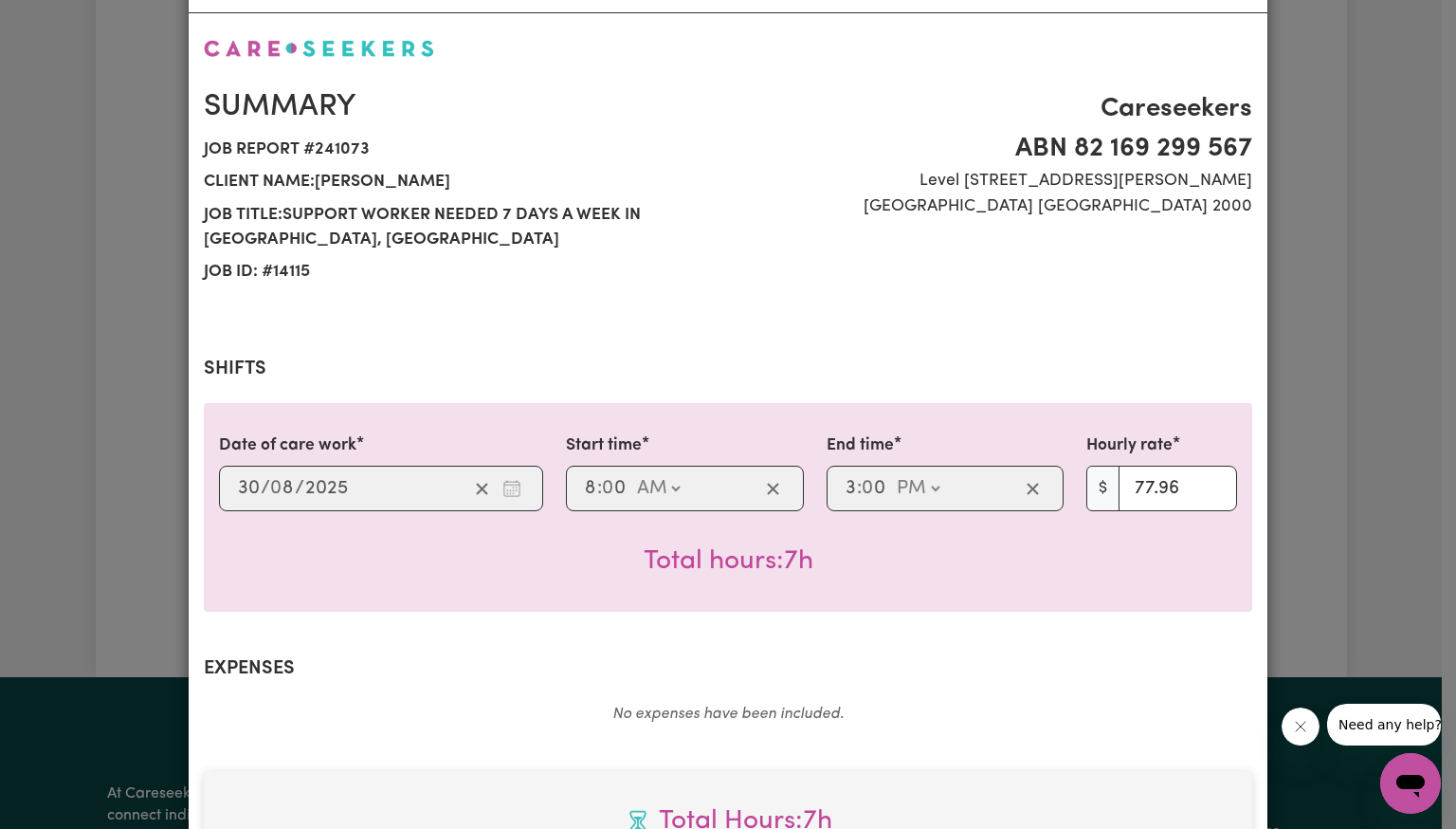
scroll to position [0, 0]
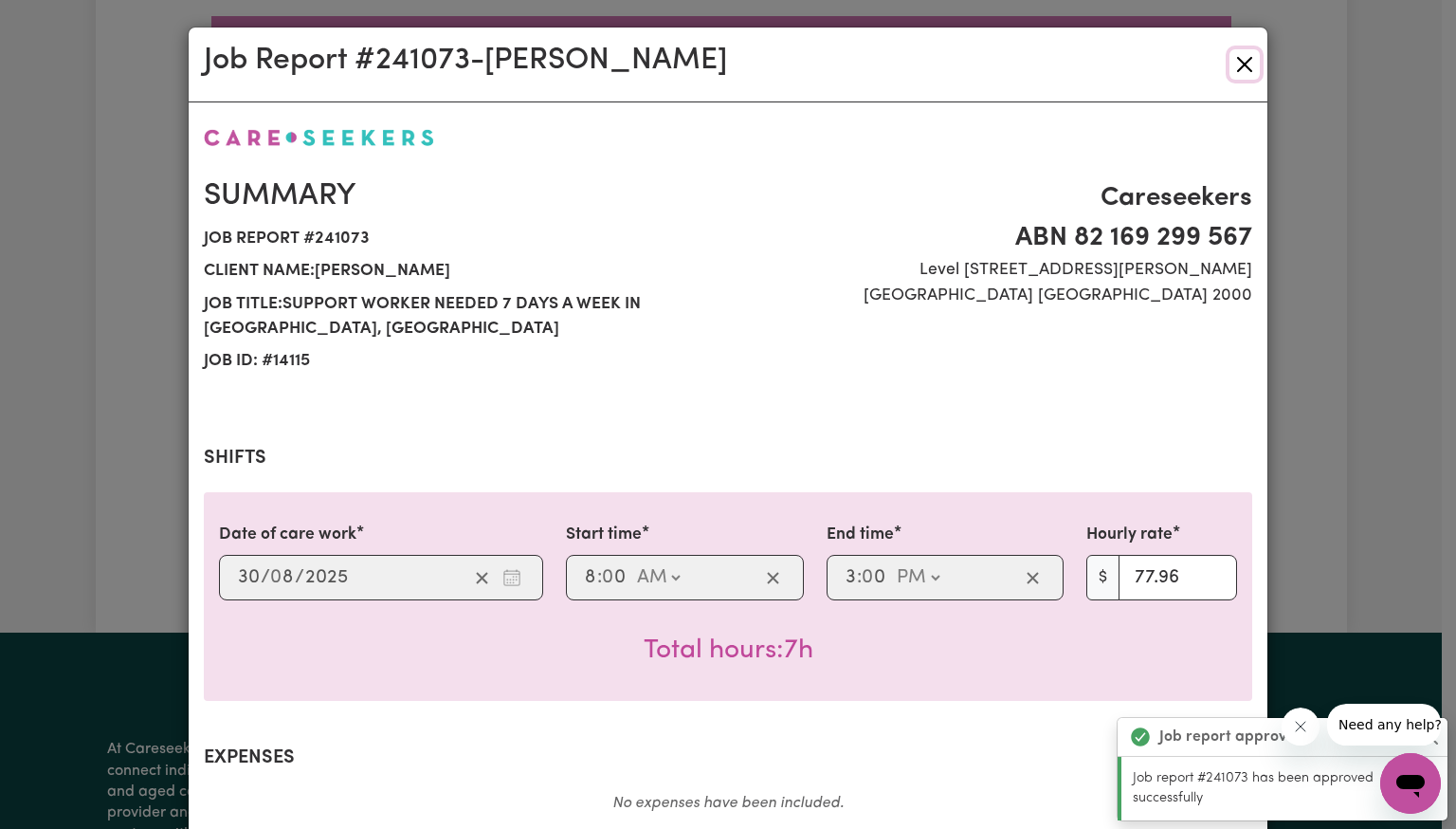
click at [1243, 66] on button "Close" at bounding box center [1245, 64] width 31 height 31
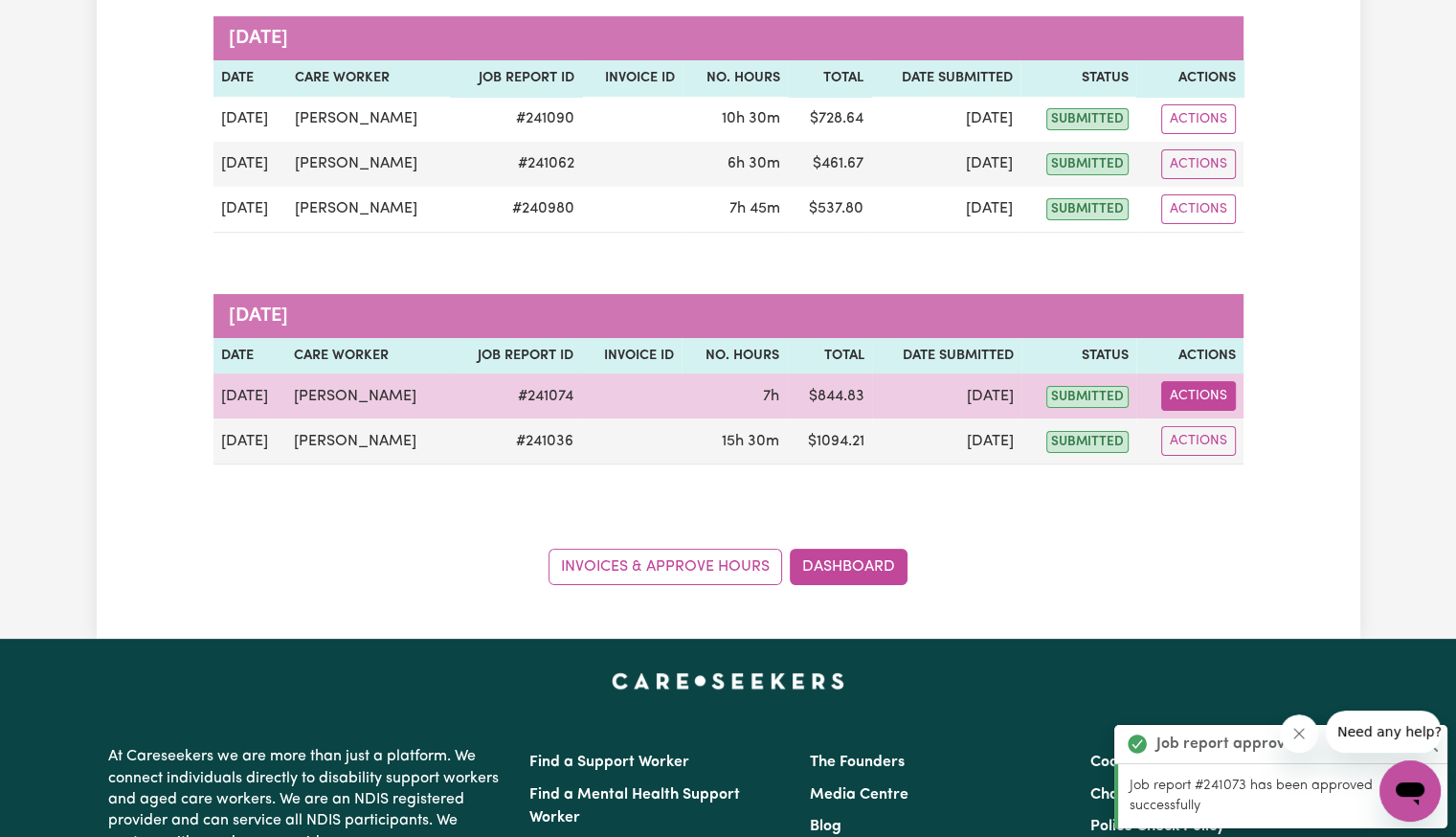
click at [1197, 402] on button "Actions" at bounding box center [1198, 395] width 75 height 30
click at [1197, 445] on link "View Job Report" at bounding box center [1242, 440] width 164 height 38
select select "pm"
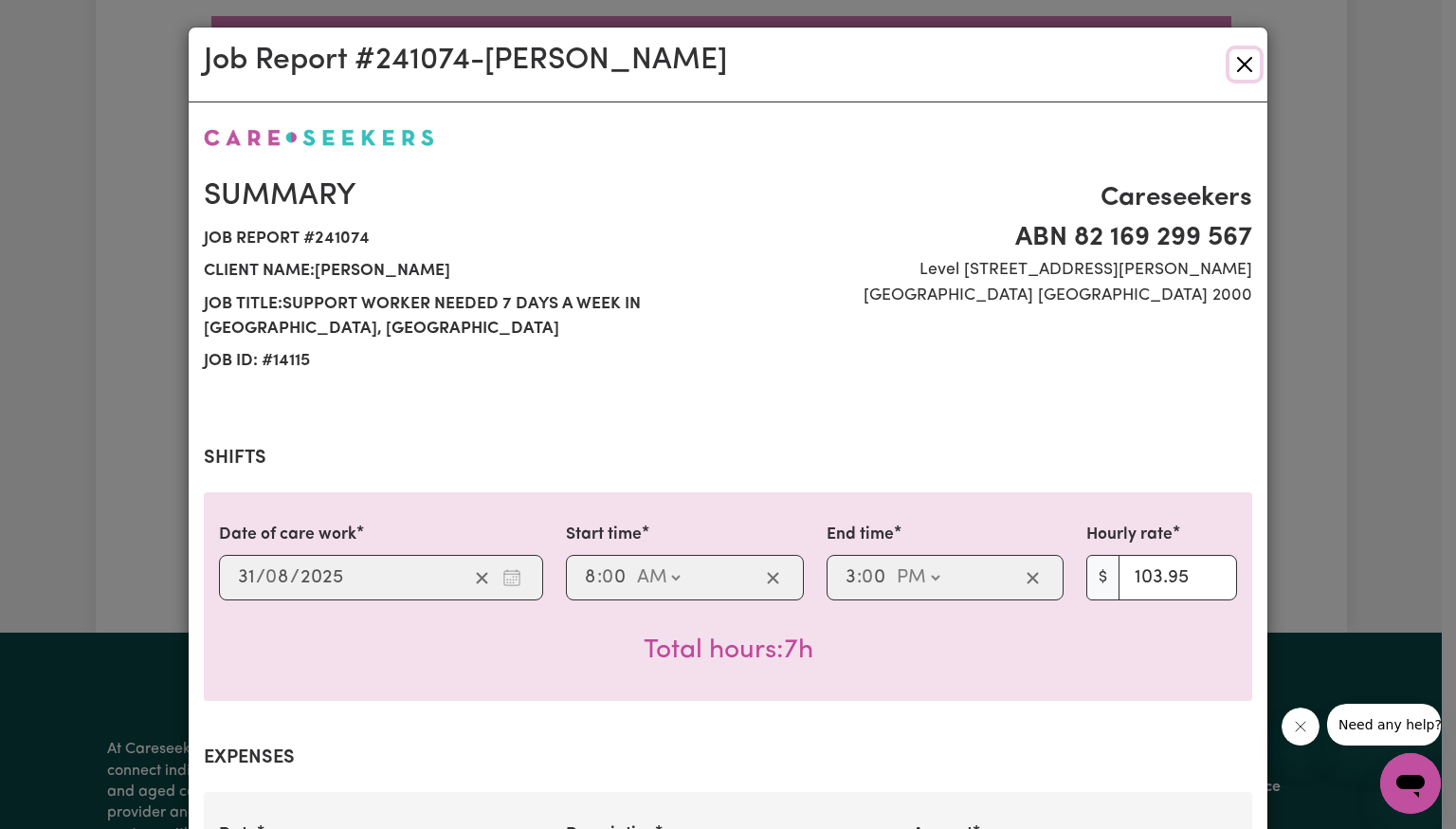
click at [1230, 65] on button "Close" at bounding box center [1245, 64] width 31 height 31
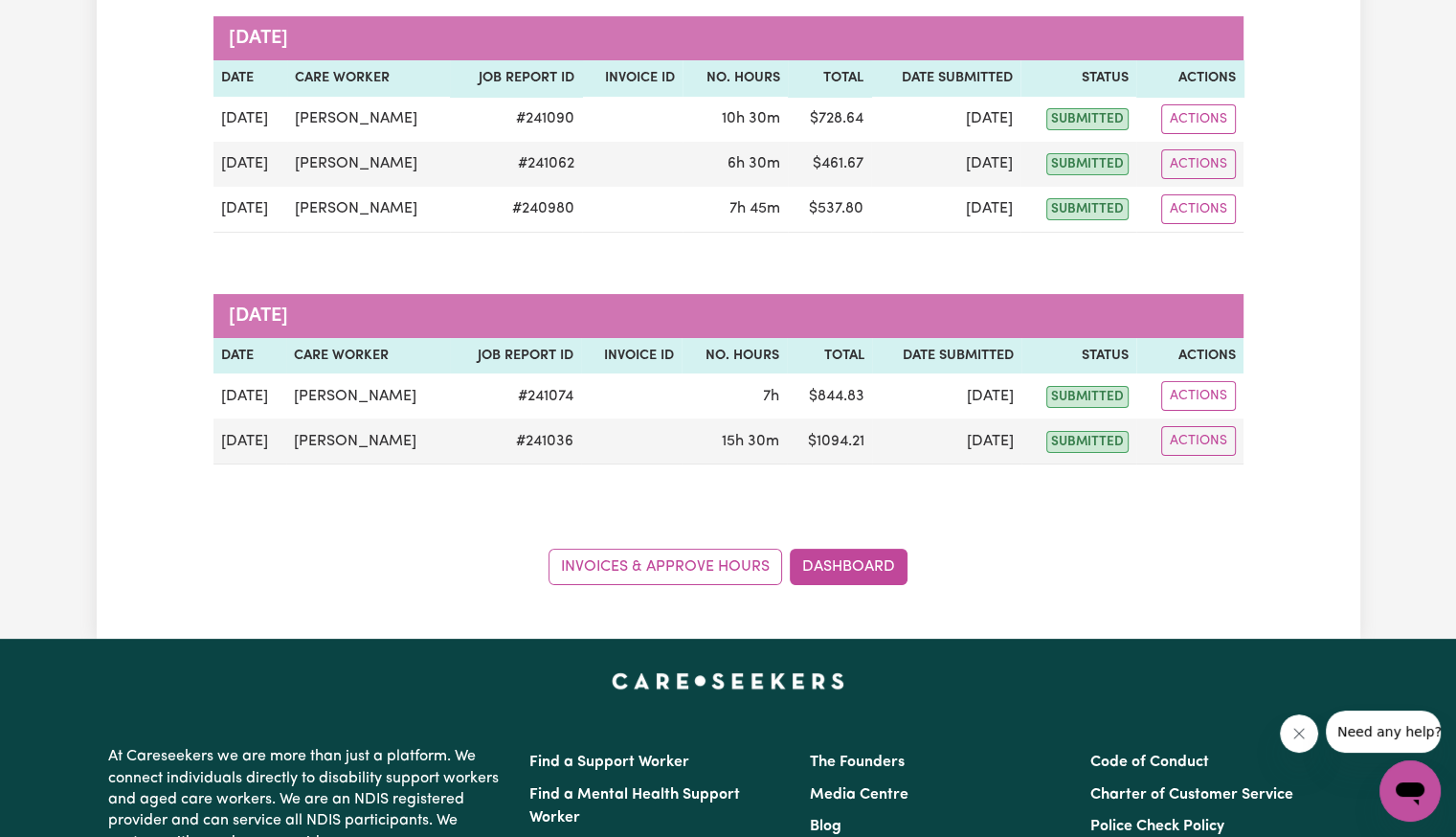
click at [157, 187] on div "Approve Hours Group by: Date Care Worker Status Search Export [DATE] Date Care …" at bounding box center [728, 209] width 1263 height 752
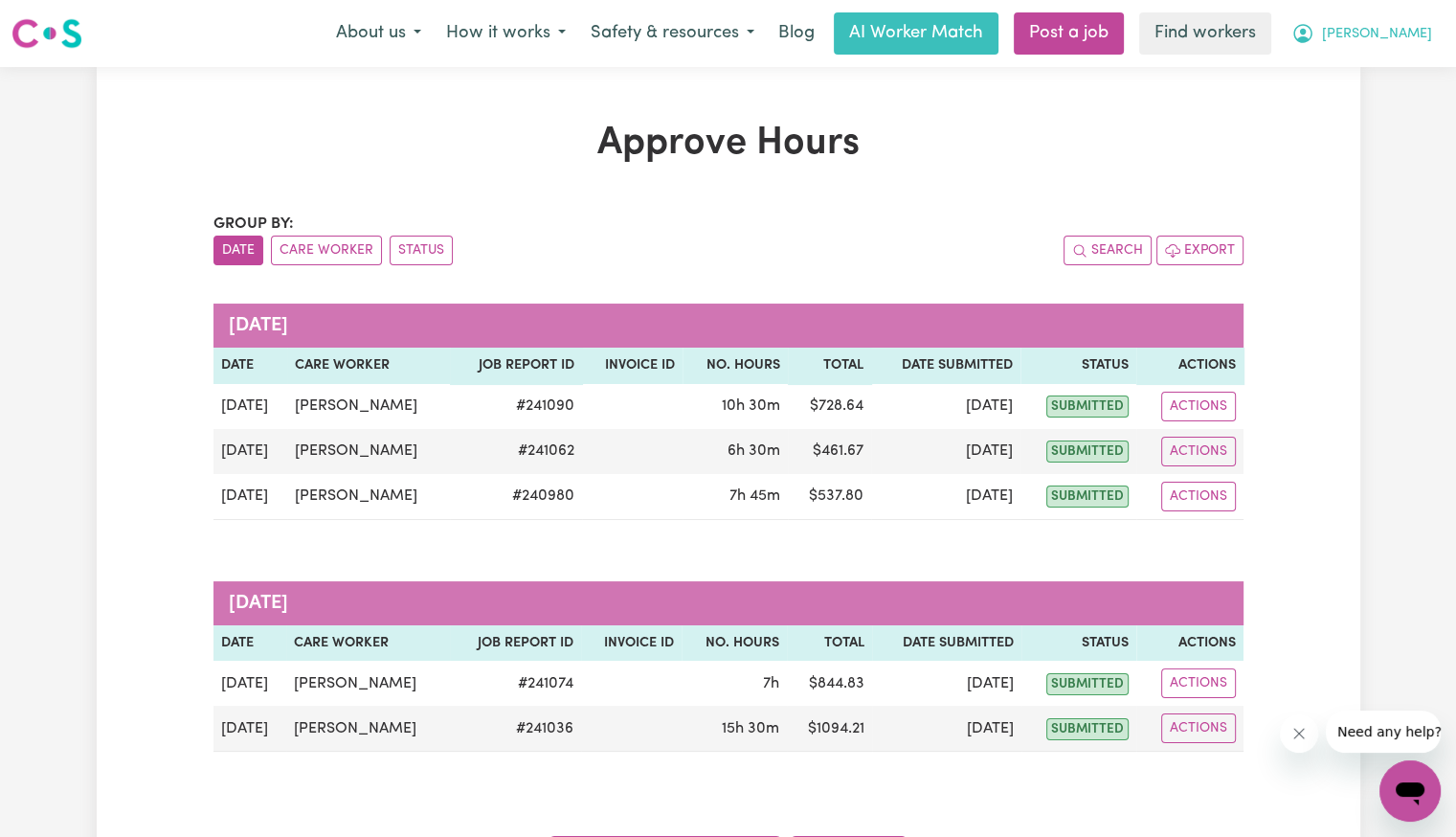
click at [1402, 41] on span "[PERSON_NAME]" at bounding box center [1376, 35] width 110 height 21
click at [1371, 101] on link "Logout" at bounding box center [1368, 110] width 151 height 36
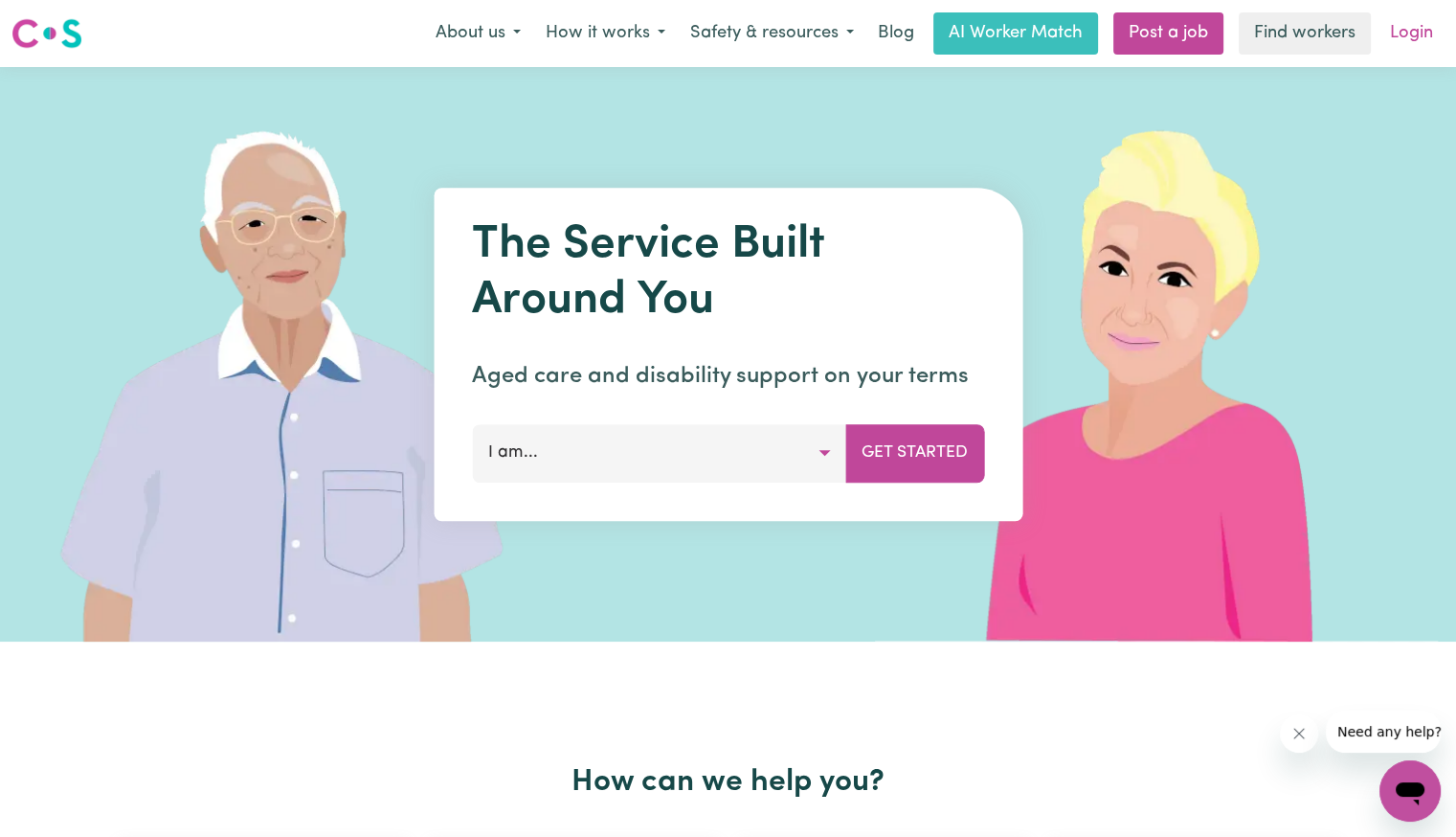
click at [1410, 52] on link "Login" at bounding box center [1411, 33] width 66 height 42
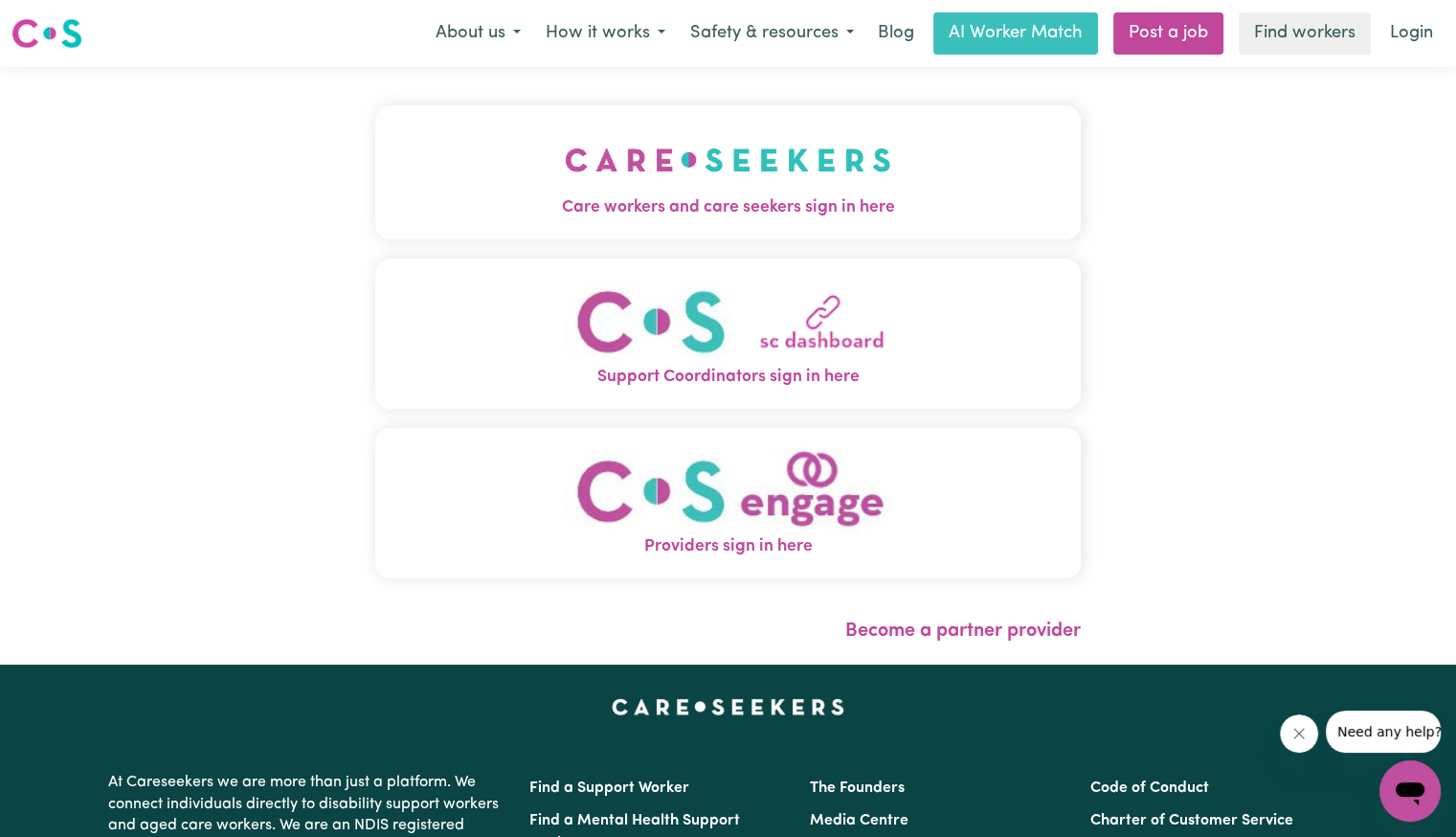
click at [650, 204] on span "Care workers and care seekers sign in here" at bounding box center [727, 208] width 706 height 25
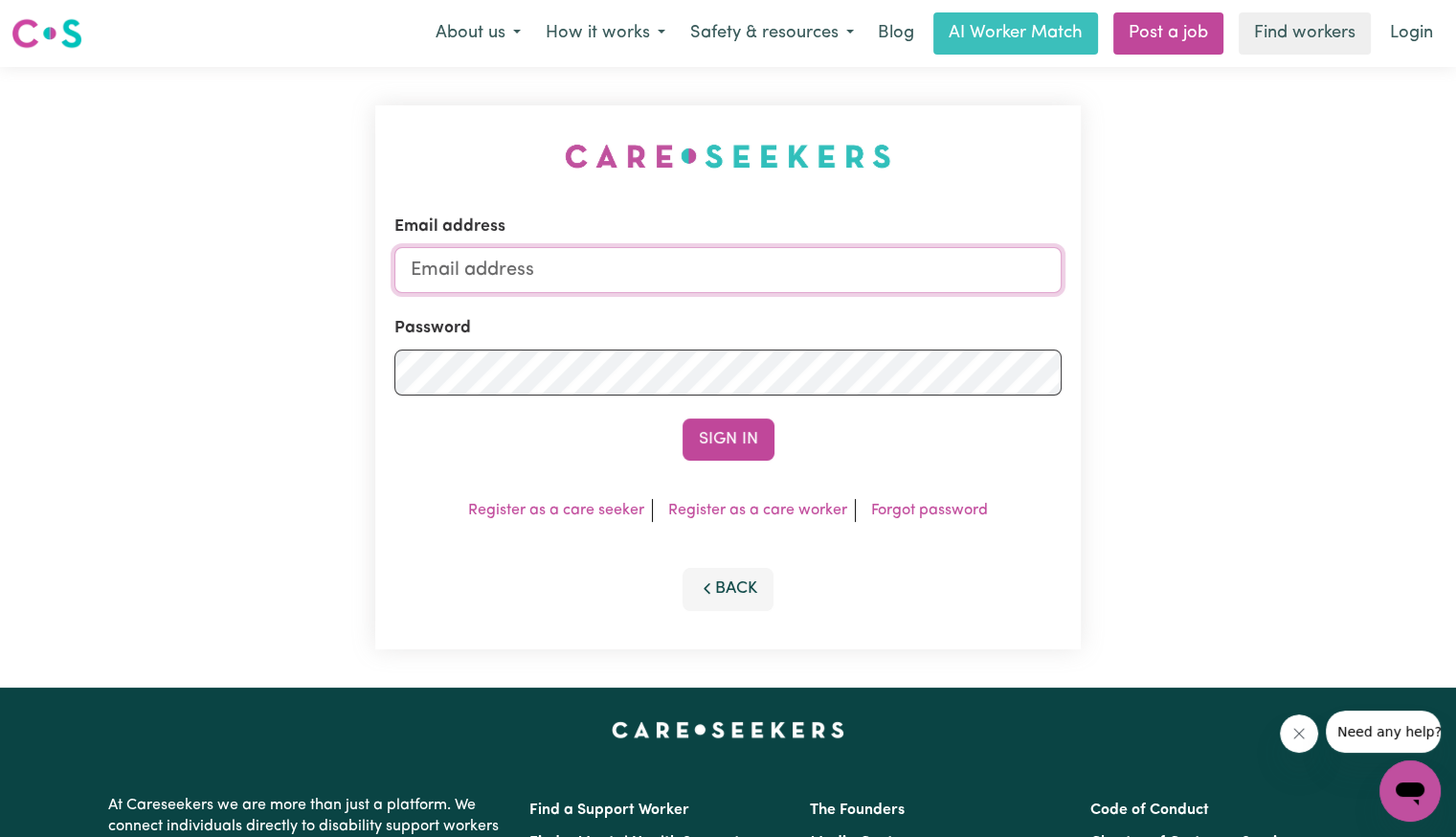
click at [679, 269] on input "Email address" at bounding box center [727, 269] width 667 height 46
drag, startPoint x: 519, startPoint y: 265, endPoint x: 1516, endPoint y: 278, distance: 997.1
click at [1455, 278] on html "Menu About us How it works Safety & resources Blog AI Worker Match Post a job F…" at bounding box center [728, 724] width 1456 height 1450
drag, startPoint x: 513, startPoint y: 270, endPoint x: 915, endPoint y: 264, distance: 402.0
click at [936, 267] on input "superuser~joshuar" at bounding box center [727, 269] width 667 height 46
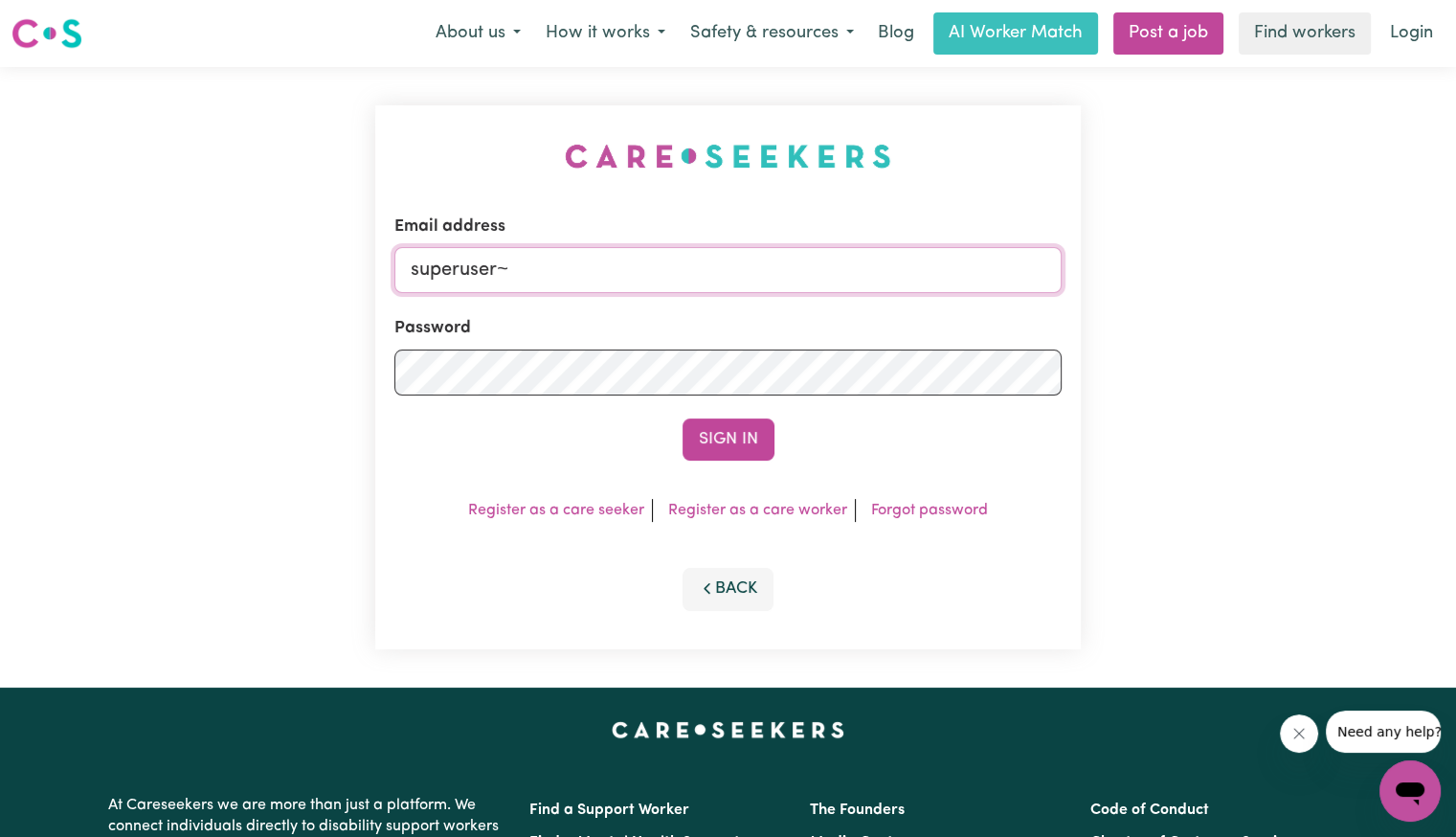
paste input "[EMAIL_ADDRESS][DOMAIN_NAME]"
type input "[EMAIL_ADDRESS][DOMAIN_NAME]"
click at [682, 418] on button "Sign In" at bounding box center [728, 439] width 92 height 42
